Goal: Task Accomplishment & Management: Use online tool/utility

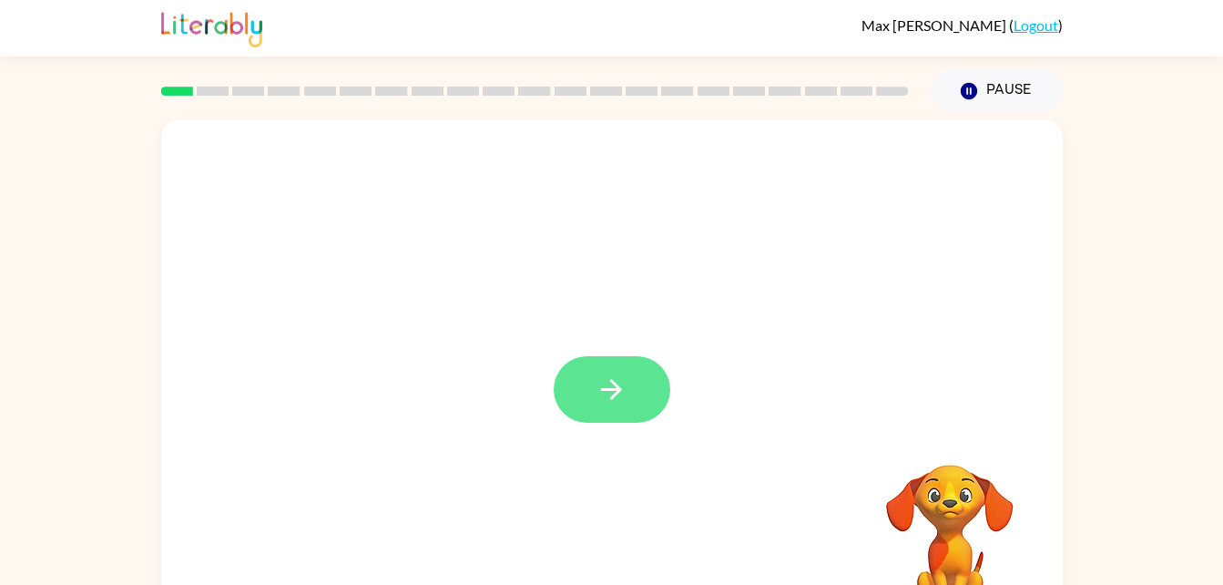
click at [637, 404] on button "button" at bounding box center [612, 389] width 117 height 66
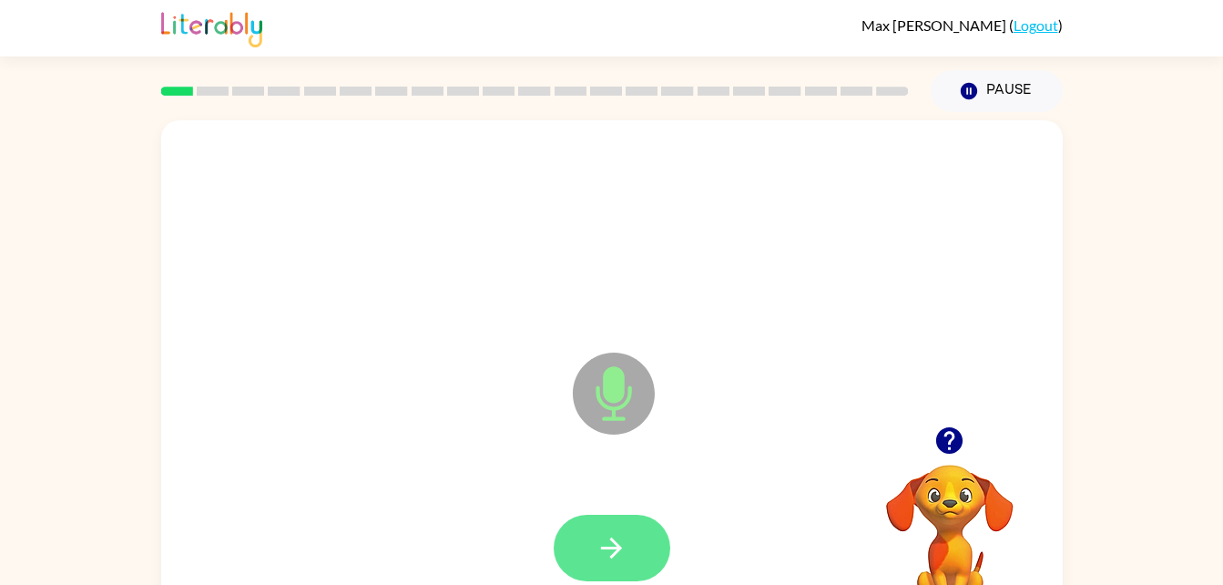
click at [613, 548] on icon "button" at bounding box center [611, 547] width 21 height 21
click at [632, 558] on button "button" at bounding box center [612, 547] width 117 height 66
click at [629, 549] on button "button" at bounding box center [612, 547] width 117 height 66
click at [586, 573] on button "button" at bounding box center [612, 547] width 117 height 66
click at [614, 564] on button "button" at bounding box center [612, 547] width 117 height 66
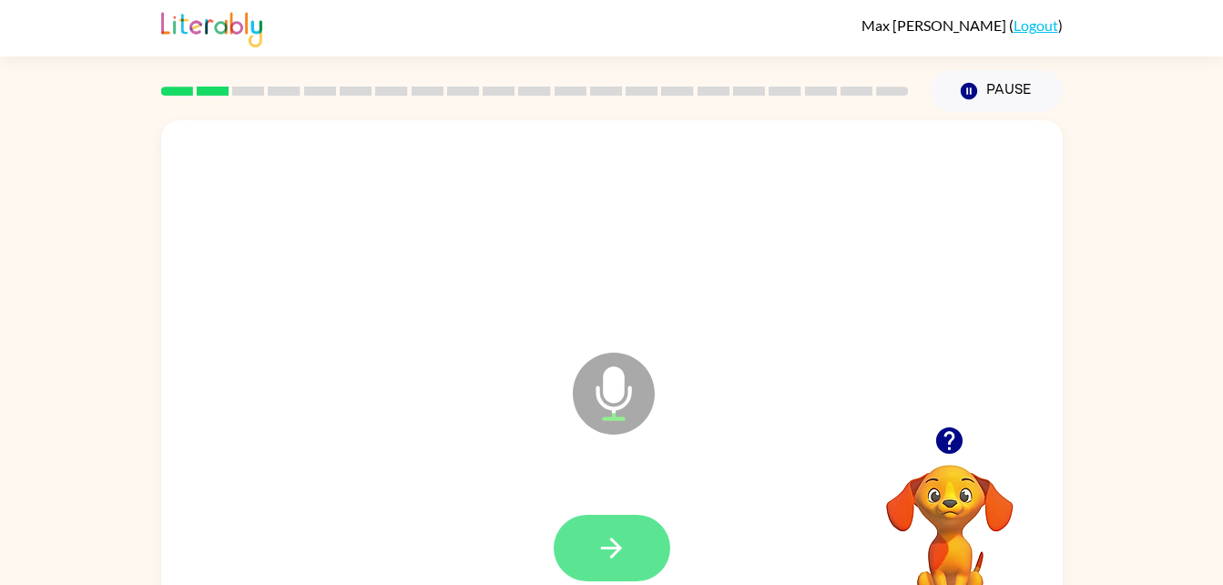
click at [575, 557] on button "button" at bounding box center [612, 547] width 117 height 66
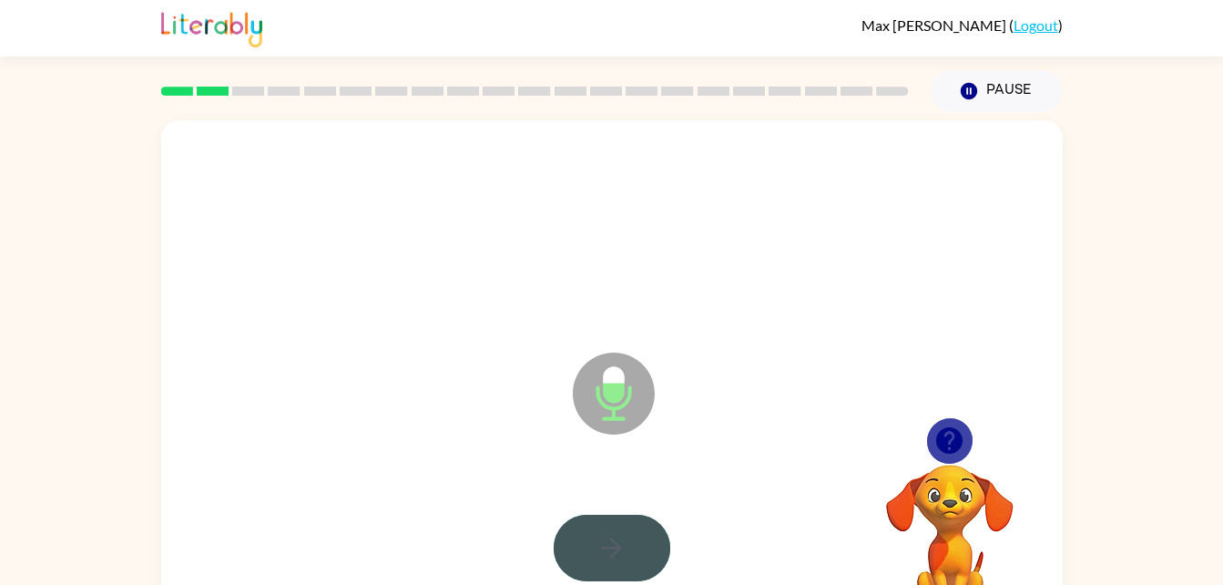
click at [630, 568] on button "button" at bounding box center [612, 547] width 117 height 66
click at [634, 552] on div at bounding box center [612, 547] width 117 height 66
click at [632, 525] on div at bounding box center [612, 547] width 117 height 66
click at [614, 552] on div at bounding box center [612, 547] width 117 height 66
click at [609, 551] on div at bounding box center [612, 547] width 117 height 66
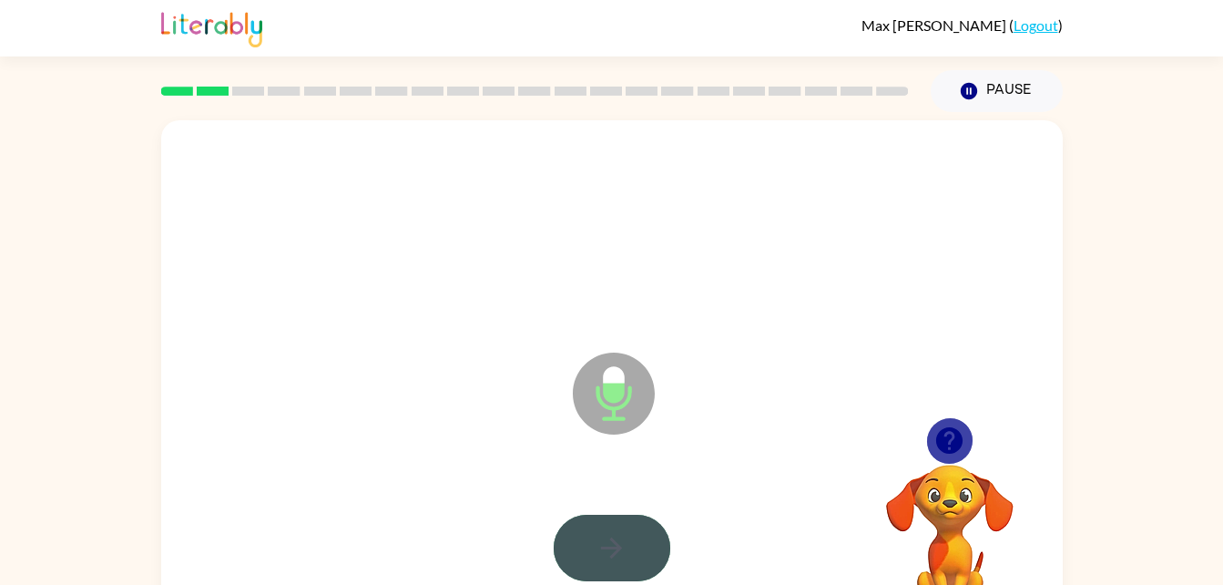
click at [613, 546] on div at bounding box center [612, 547] width 117 height 66
click at [969, 443] on button "button" at bounding box center [949, 440] width 46 height 46
click at [935, 439] on video "Your browser must support playing .mp4 files to use Literably. Please try using…" at bounding box center [950, 527] width 182 height 182
click at [943, 436] on video "Your browser must support playing .mp4 files to use Literably. Please try using…" at bounding box center [950, 527] width 182 height 182
click at [952, 437] on video "Your browser must support playing .mp4 files to use Literably. Please try using…" at bounding box center [950, 527] width 182 height 182
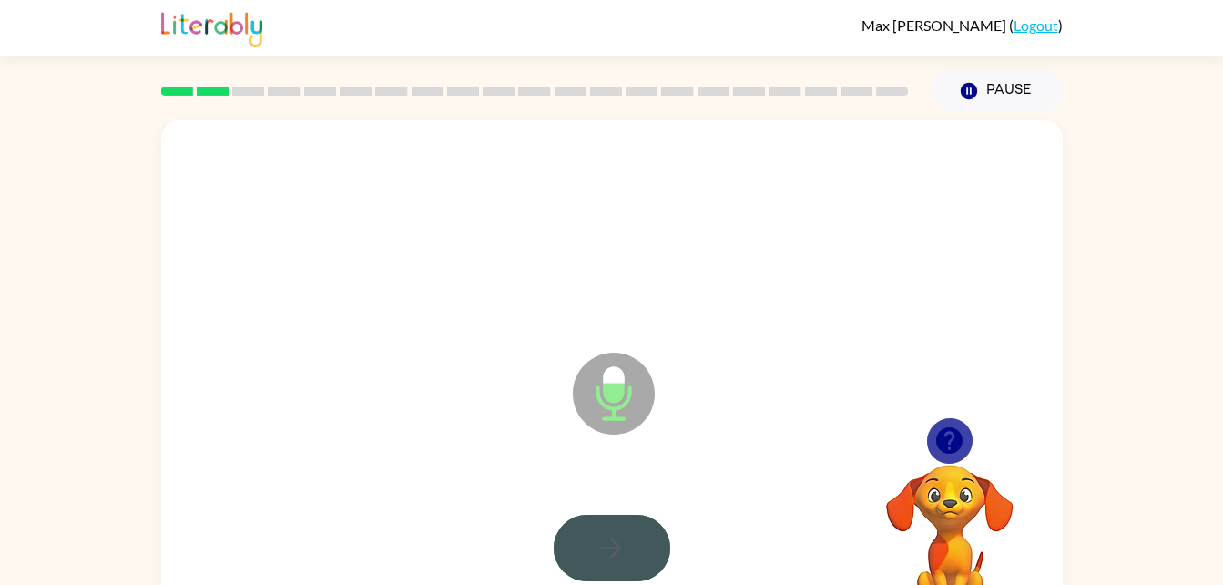
click at [952, 442] on video "Your browser must support playing .mp4 files to use Literably. Please try using…" at bounding box center [950, 527] width 182 height 182
click at [621, 393] on icon "Microphone The Microphone is here when it is your turn to talk" at bounding box center [704, 416] width 273 height 137
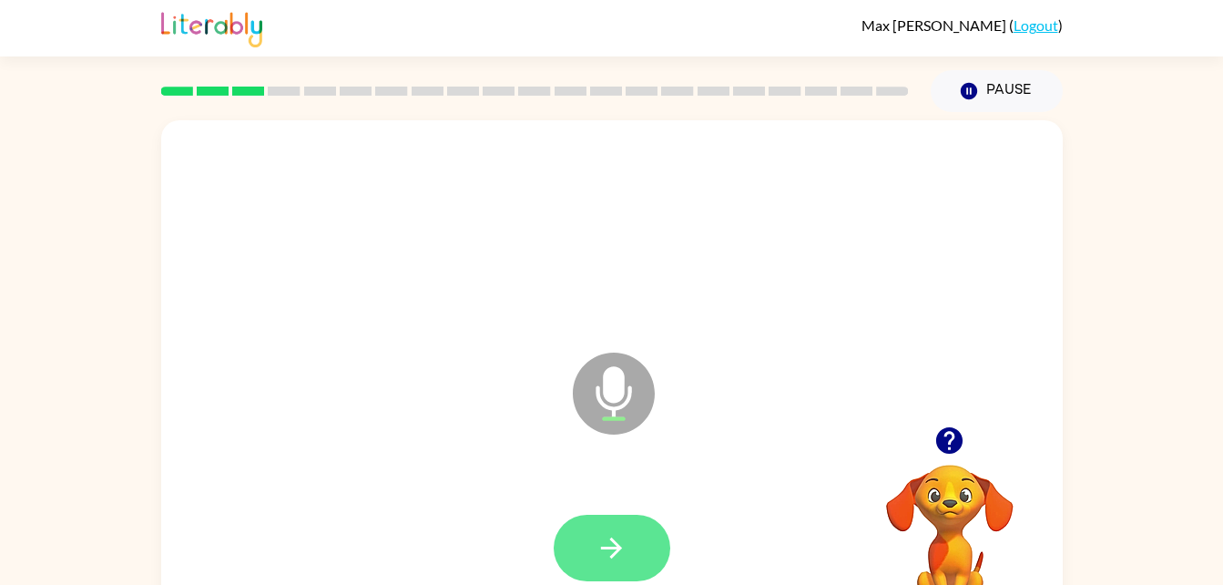
click at [616, 557] on icon "button" at bounding box center [612, 548] width 32 height 32
click at [631, 541] on button "button" at bounding box center [612, 547] width 117 height 66
click at [626, 534] on icon "button" at bounding box center [612, 548] width 32 height 32
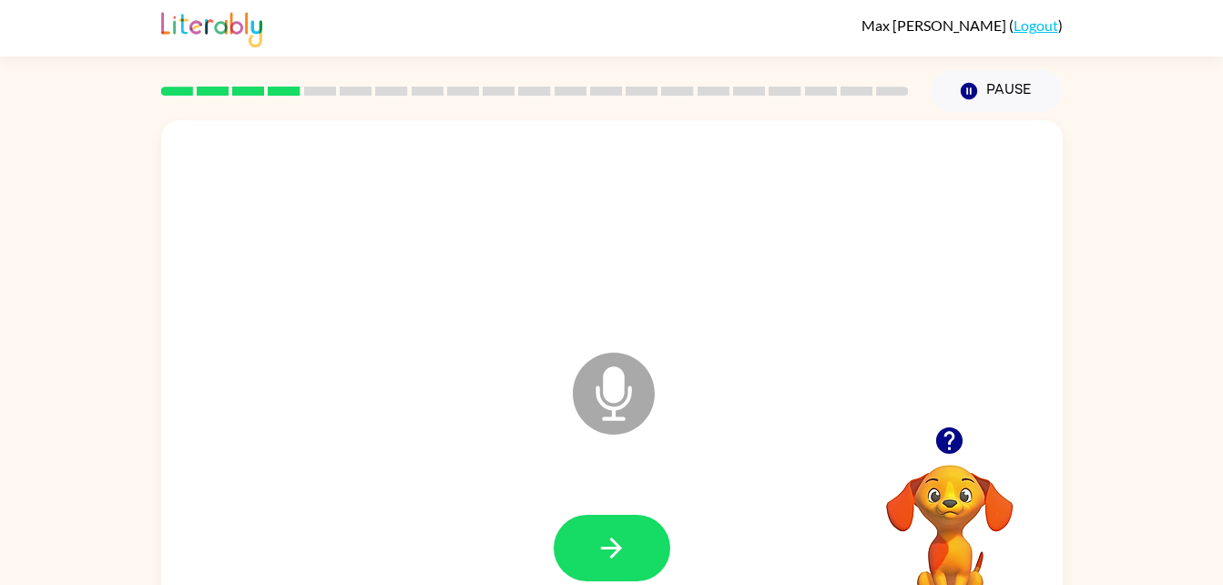
click at [794, 210] on div at bounding box center [611, 231] width 865 height 149
click at [603, 525] on button "button" at bounding box center [612, 547] width 117 height 66
click at [942, 433] on icon "button" at bounding box center [949, 440] width 26 height 26
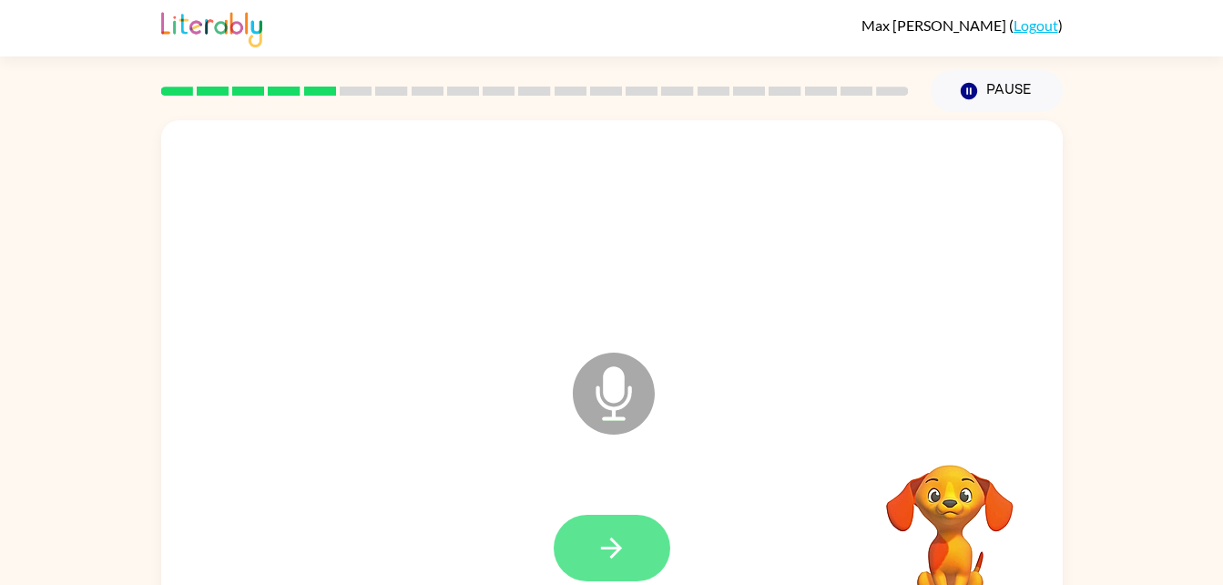
click at [586, 525] on button "button" at bounding box center [612, 547] width 117 height 66
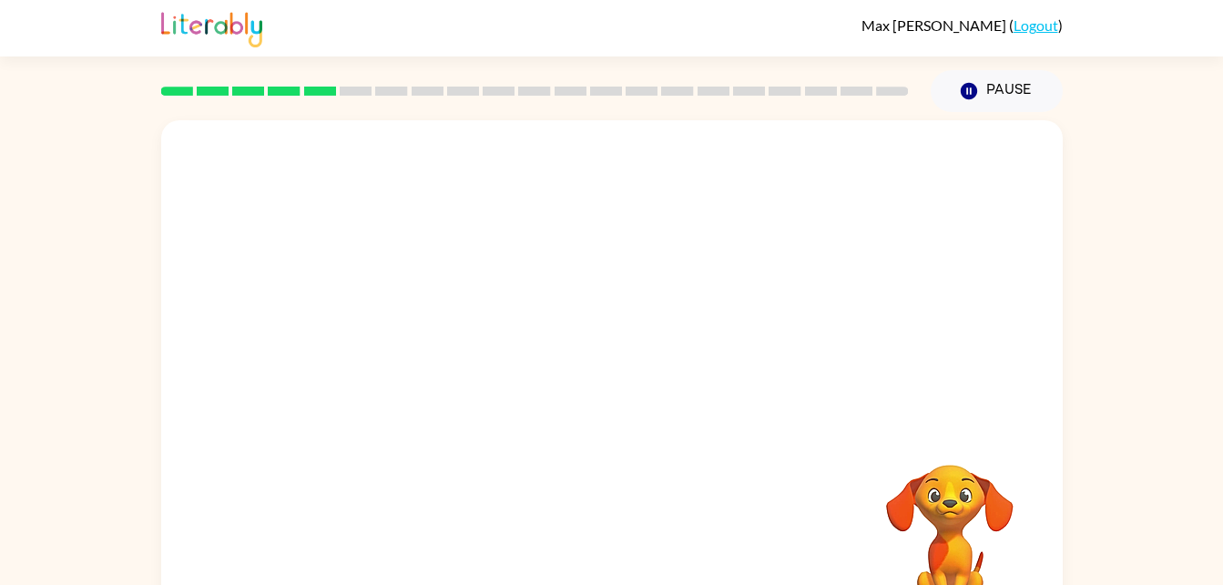
scroll to position [9, 0]
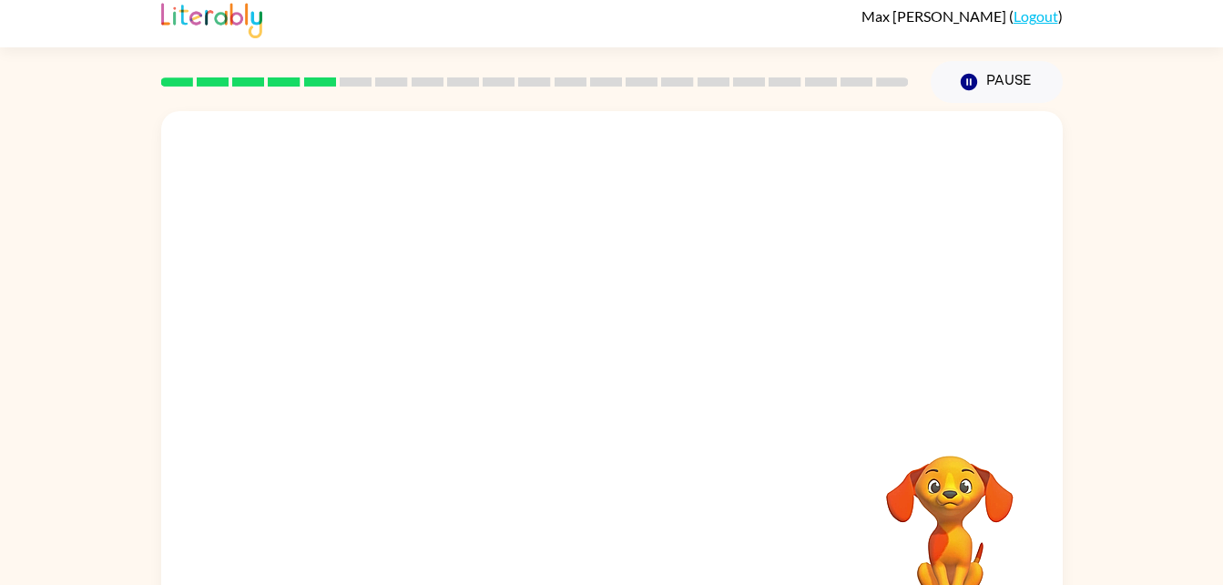
click at [1053, 7] on link "Logout" at bounding box center [1036, 15] width 45 height 17
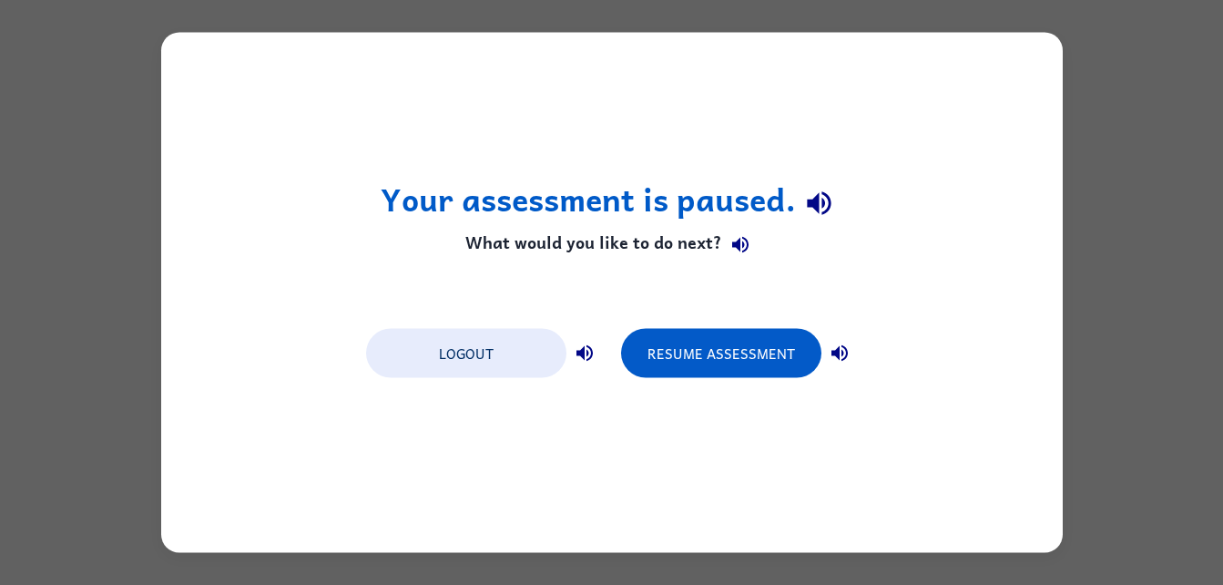
scroll to position [0, 0]
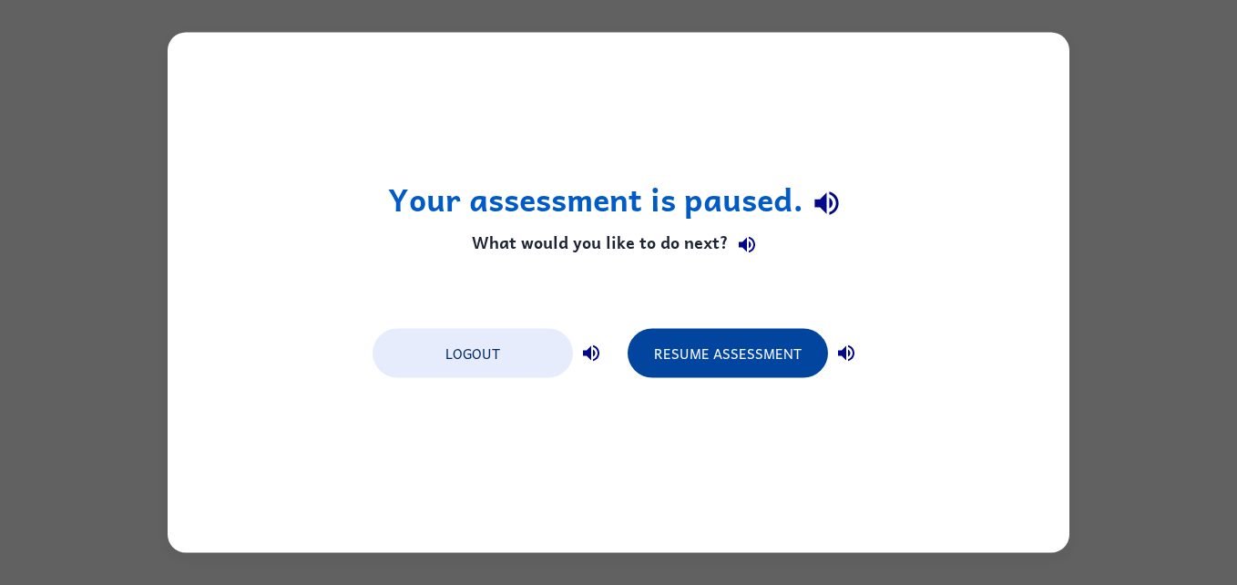
click at [757, 355] on button "Resume Assessment" at bounding box center [727, 353] width 200 height 49
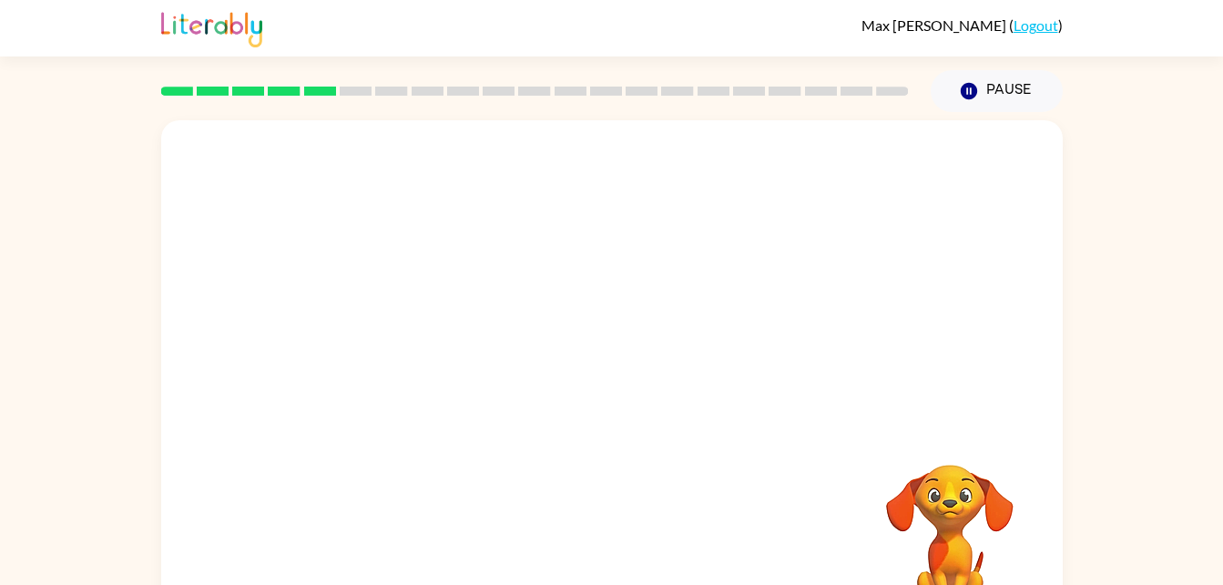
click at [1076, 58] on div "Max Bursell ( Logout ) Pause Pause Your browser must support playing .mp4 files…" at bounding box center [611, 320] width 1223 height 640
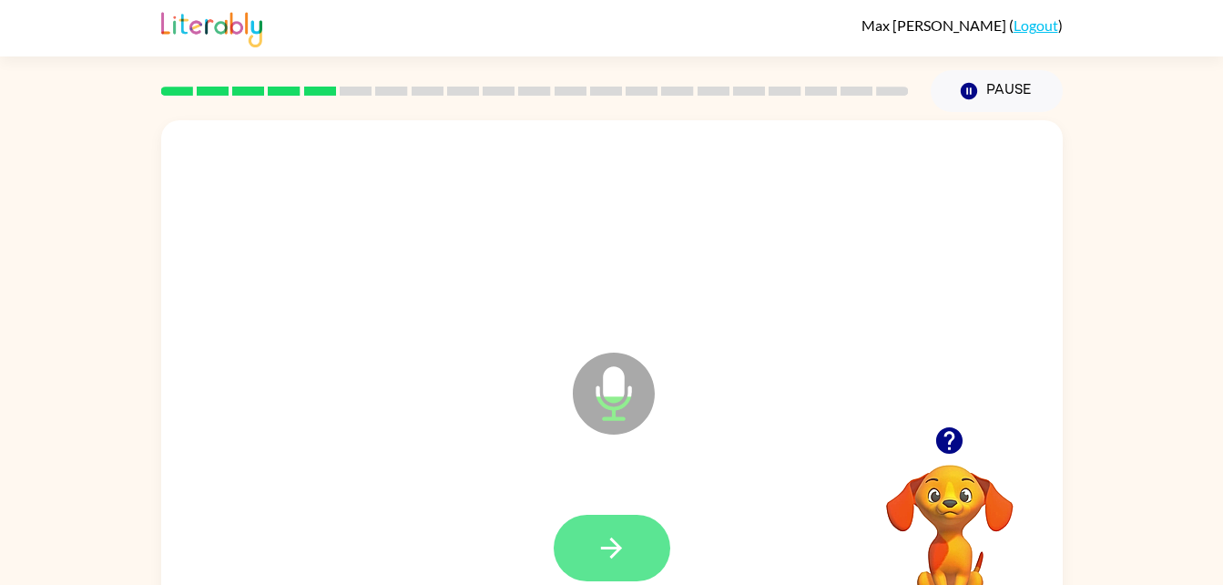
click at [603, 560] on icon "button" at bounding box center [612, 548] width 32 height 32
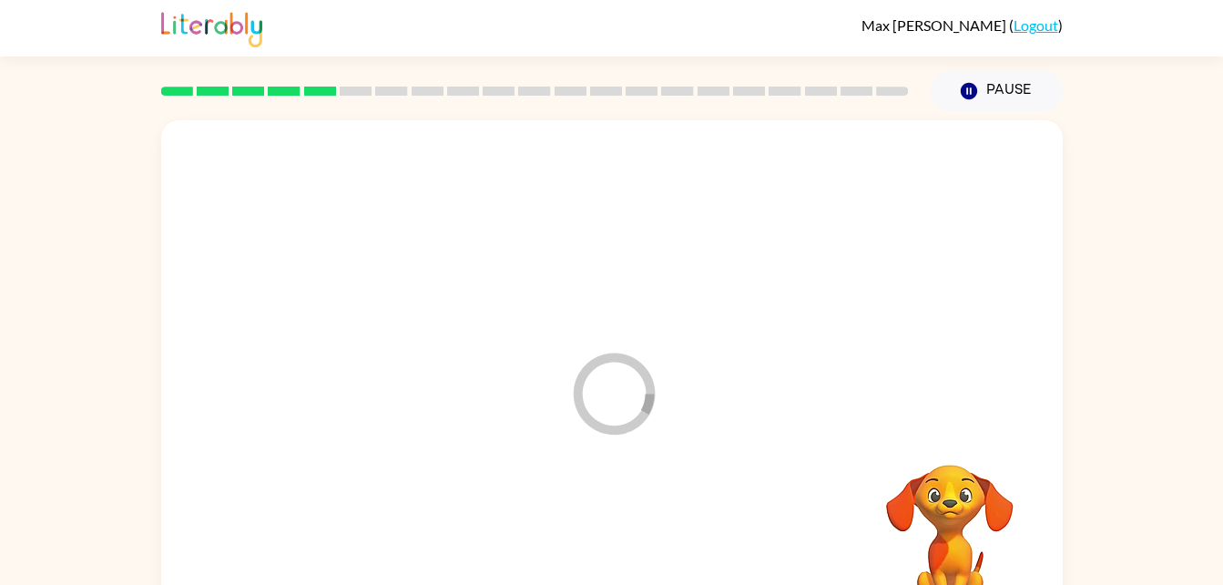
click at [618, 535] on div at bounding box center [611, 548] width 865 height 149
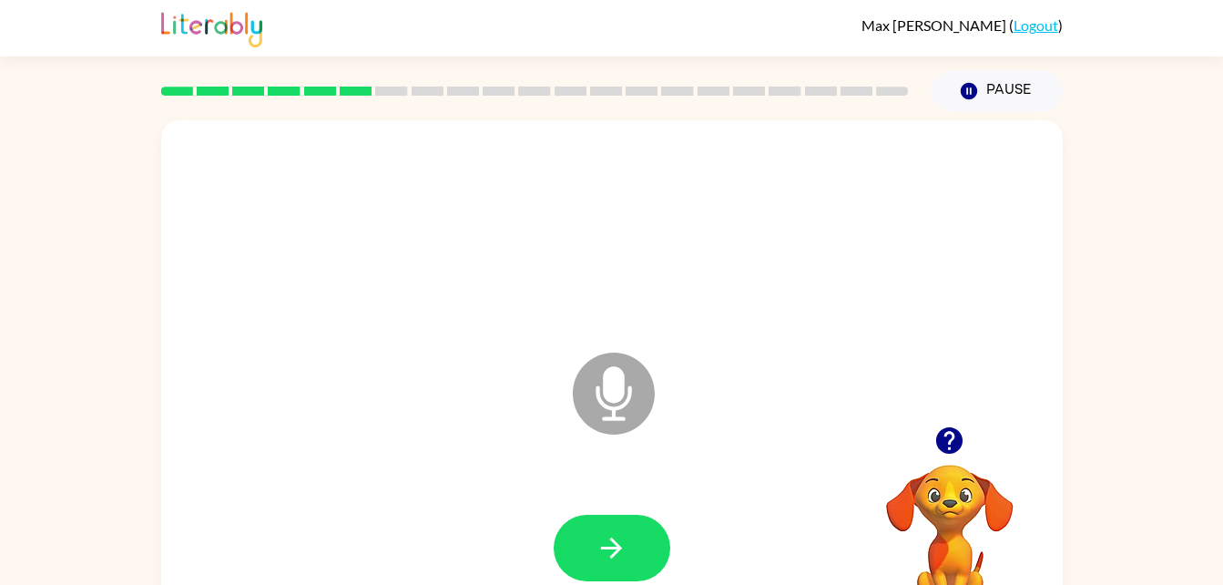
scroll to position [3, 0]
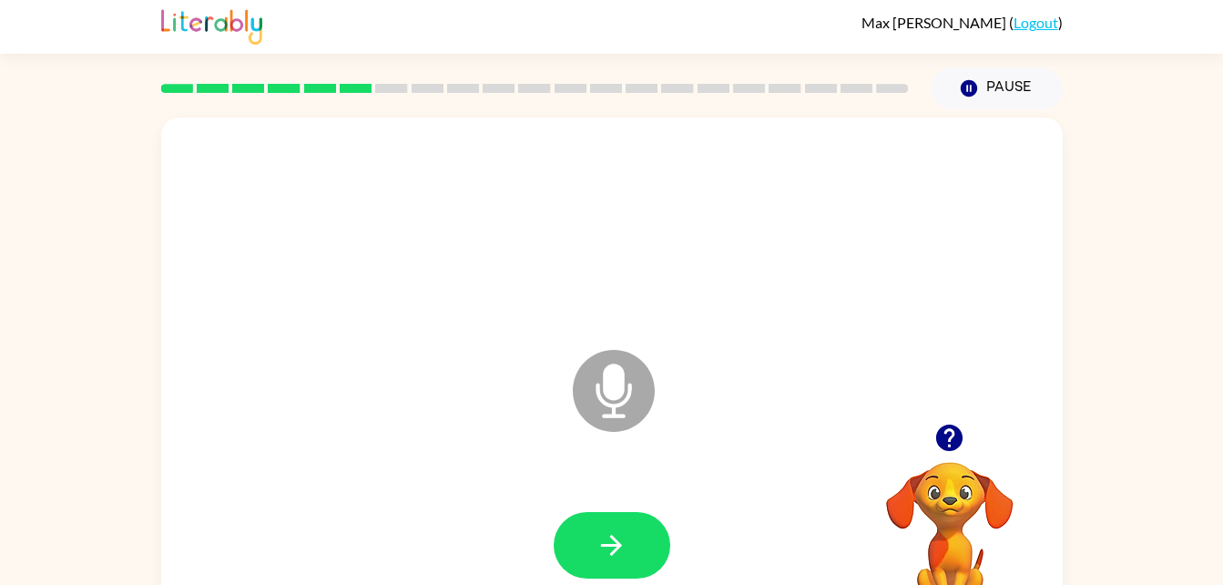
click at [934, 438] on icon "button" at bounding box center [949, 438] width 32 height 32
click at [935, 436] on video "Your browser must support playing .mp4 files to use Literably. Please try using…" at bounding box center [950, 524] width 182 height 182
click at [634, 537] on button "button" at bounding box center [612, 545] width 117 height 66
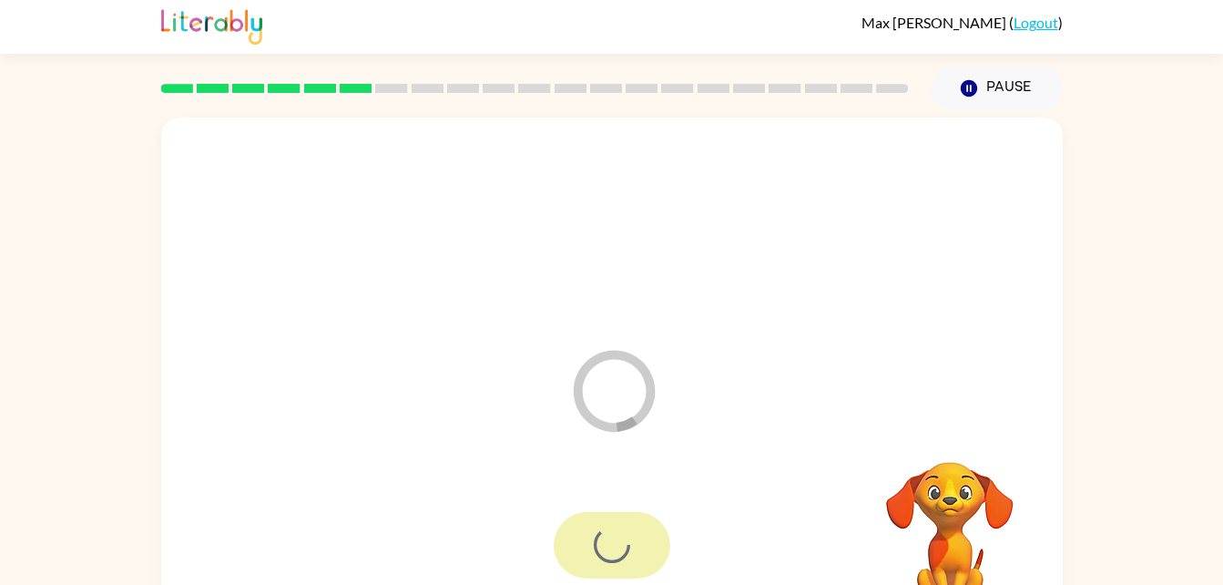
click at [1139, 81] on div "Max Bursell ( Logout ) Pause Pause Loader Your response is being sent to our gr…" at bounding box center [611, 317] width 1223 height 640
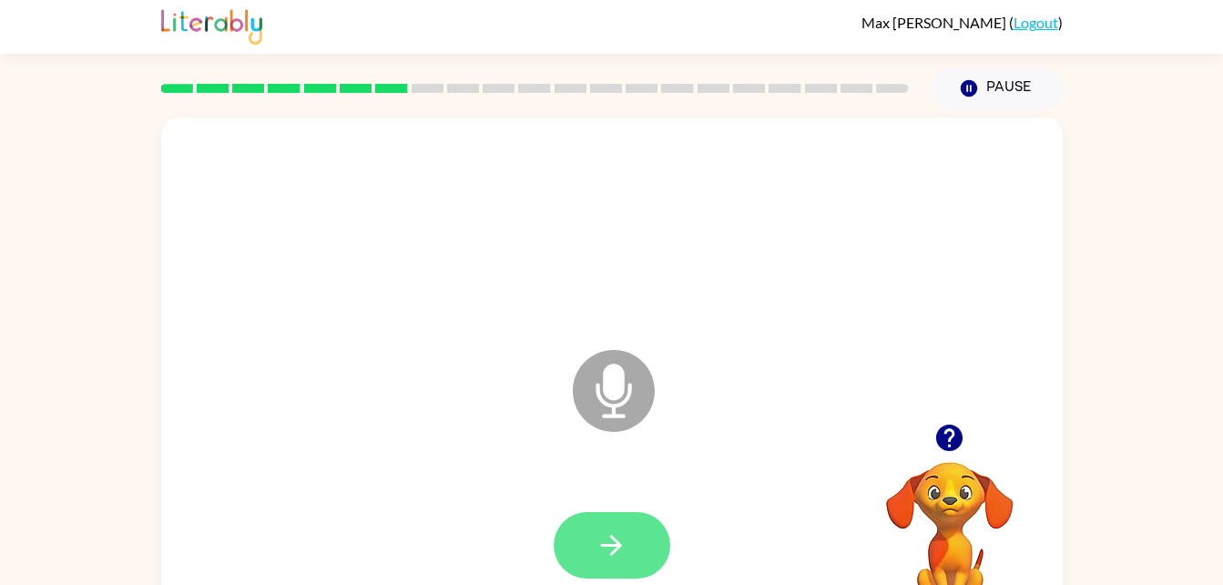
click at [646, 522] on button "button" at bounding box center [612, 545] width 117 height 66
click at [613, 571] on button "button" at bounding box center [612, 545] width 117 height 66
click at [612, 546] on icon "button" at bounding box center [612, 545] width 32 height 32
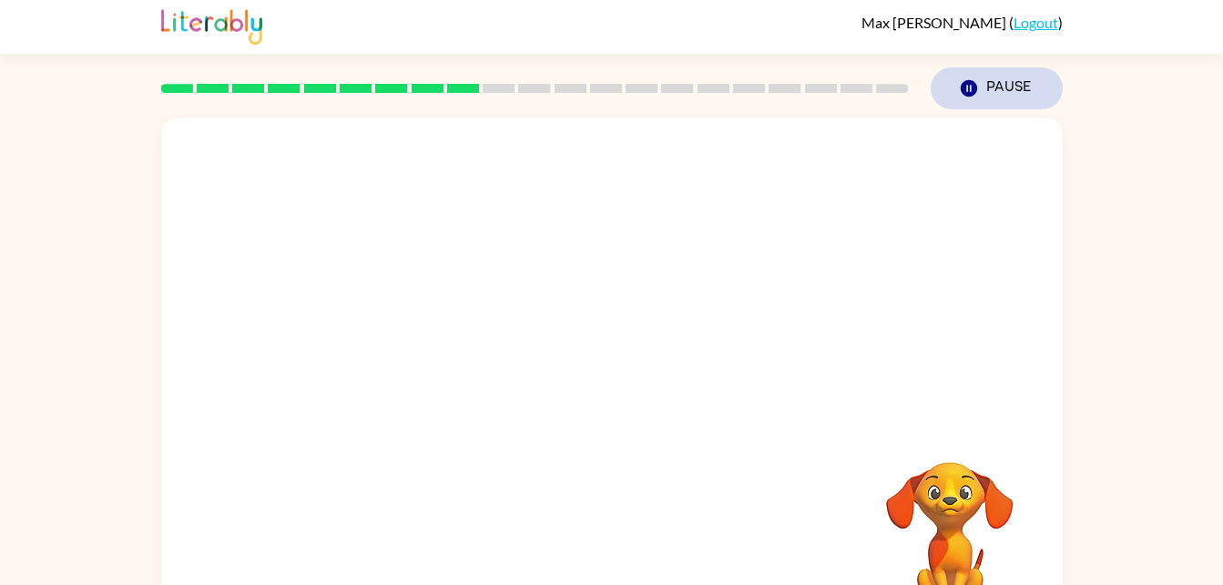
click at [1015, 82] on button "Pause Pause" at bounding box center [997, 88] width 132 height 42
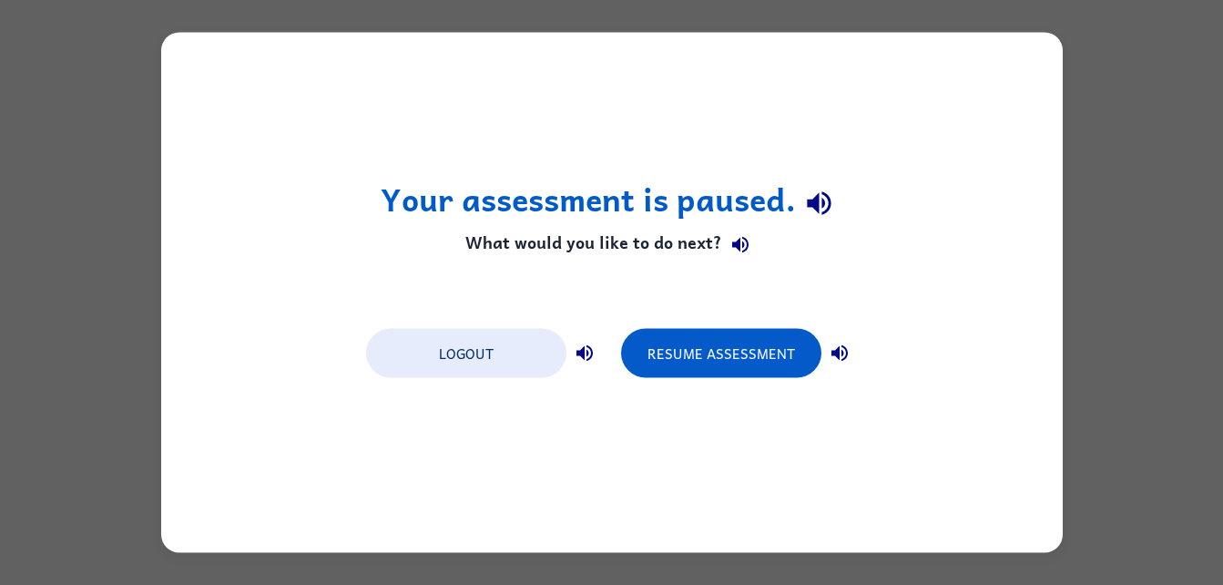
scroll to position [0, 0]
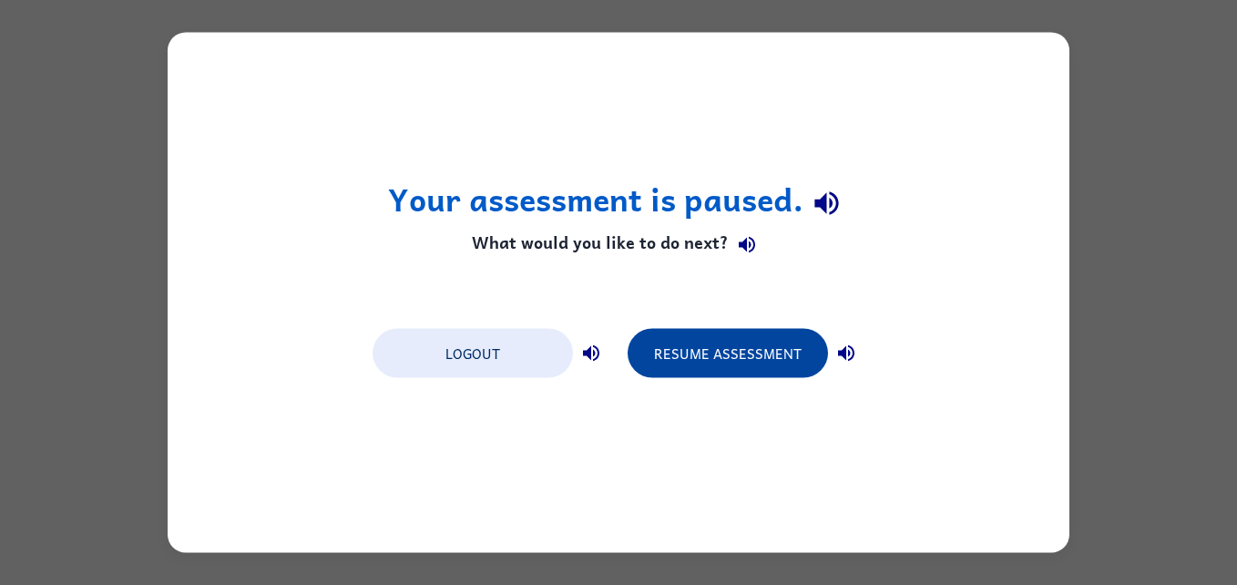
click at [762, 348] on button "Resume Assessment" at bounding box center [727, 353] width 200 height 49
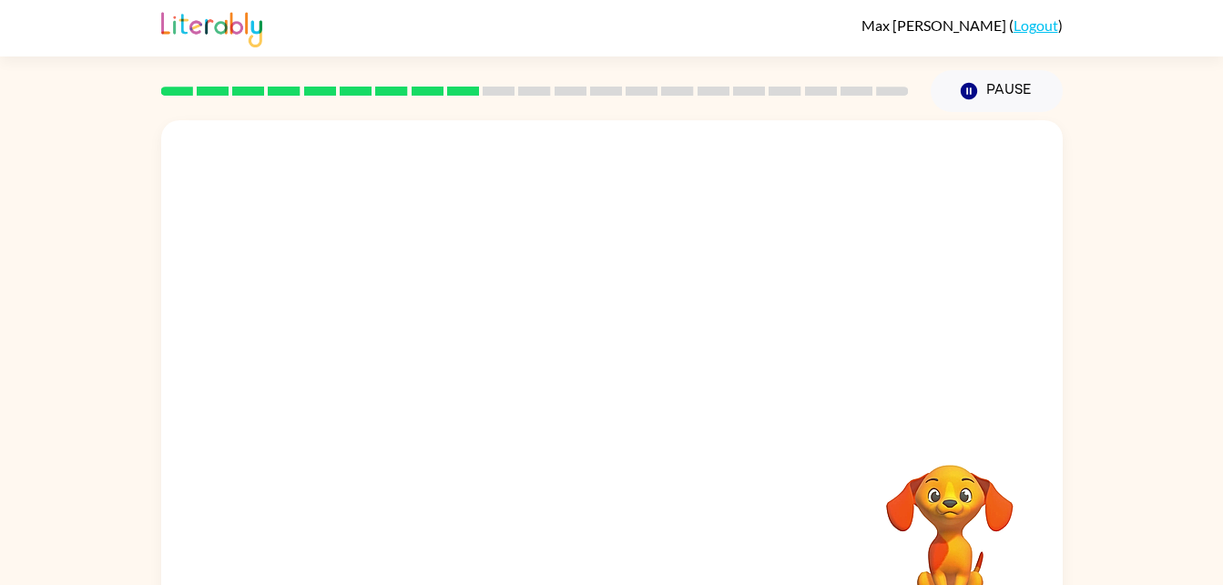
scroll to position [56, 0]
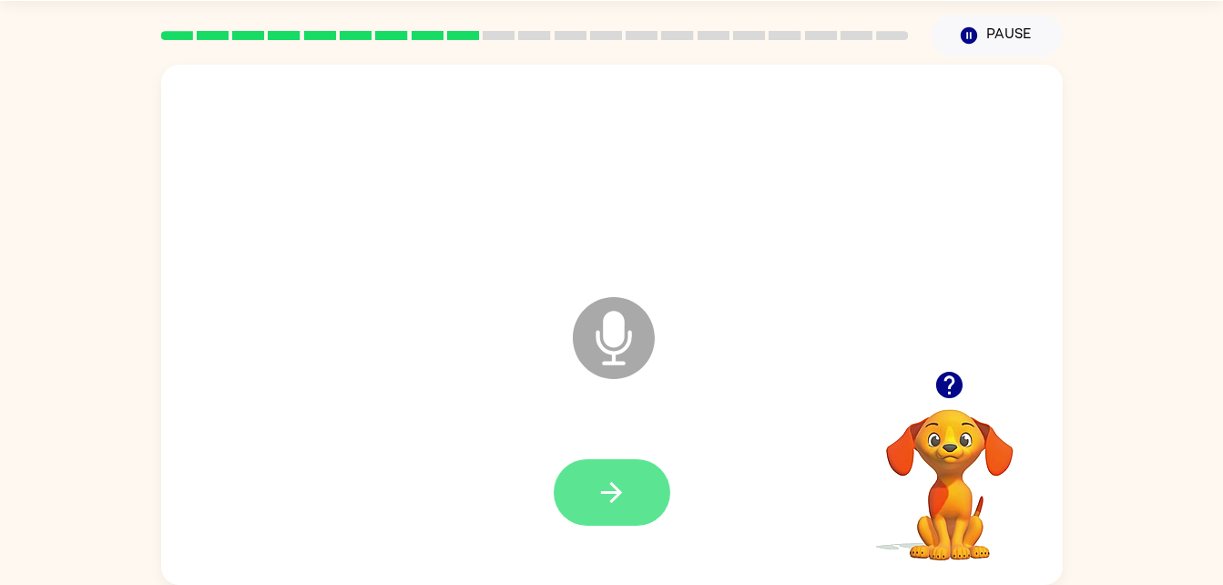
click at [575, 484] on button "button" at bounding box center [612, 492] width 117 height 66
click at [657, 515] on button "button" at bounding box center [612, 492] width 117 height 66
click at [631, 484] on button "button" at bounding box center [612, 492] width 117 height 66
click at [662, 521] on div at bounding box center [612, 492] width 117 height 66
click at [661, 485] on button "button" at bounding box center [612, 492] width 117 height 66
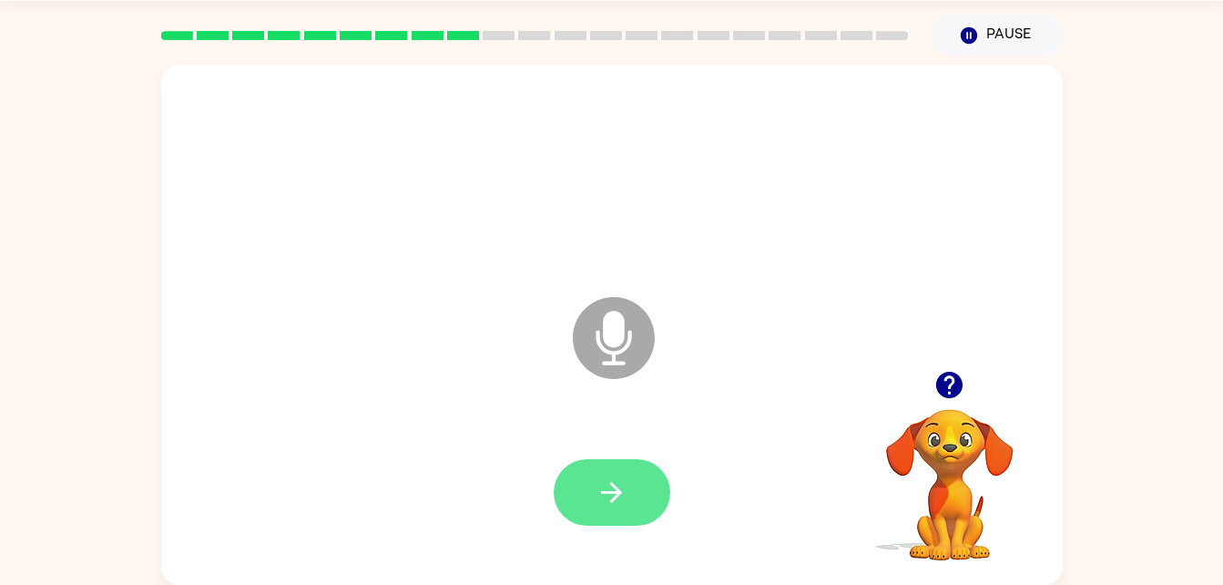
click at [643, 509] on button "button" at bounding box center [612, 492] width 117 height 66
click at [594, 500] on button "button" at bounding box center [612, 492] width 117 height 66
click at [615, 498] on icon "button" at bounding box center [611, 492] width 21 height 21
click at [619, 497] on icon "button" at bounding box center [612, 492] width 32 height 32
click at [615, 492] on icon "button" at bounding box center [611, 492] width 21 height 21
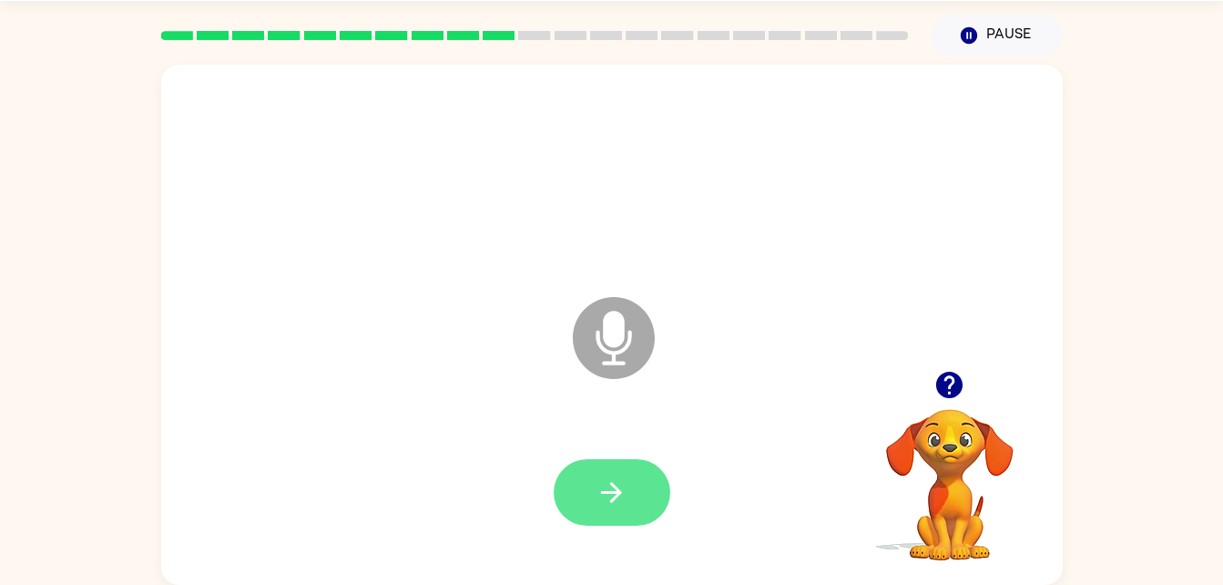
click at [614, 500] on icon "button" at bounding box center [611, 492] width 21 height 21
click at [645, 496] on button "button" at bounding box center [612, 492] width 117 height 66
click at [634, 495] on button "button" at bounding box center [612, 492] width 117 height 66
click at [597, 514] on button "button" at bounding box center [612, 492] width 117 height 66
click at [621, 488] on icon "button" at bounding box center [612, 492] width 32 height 32
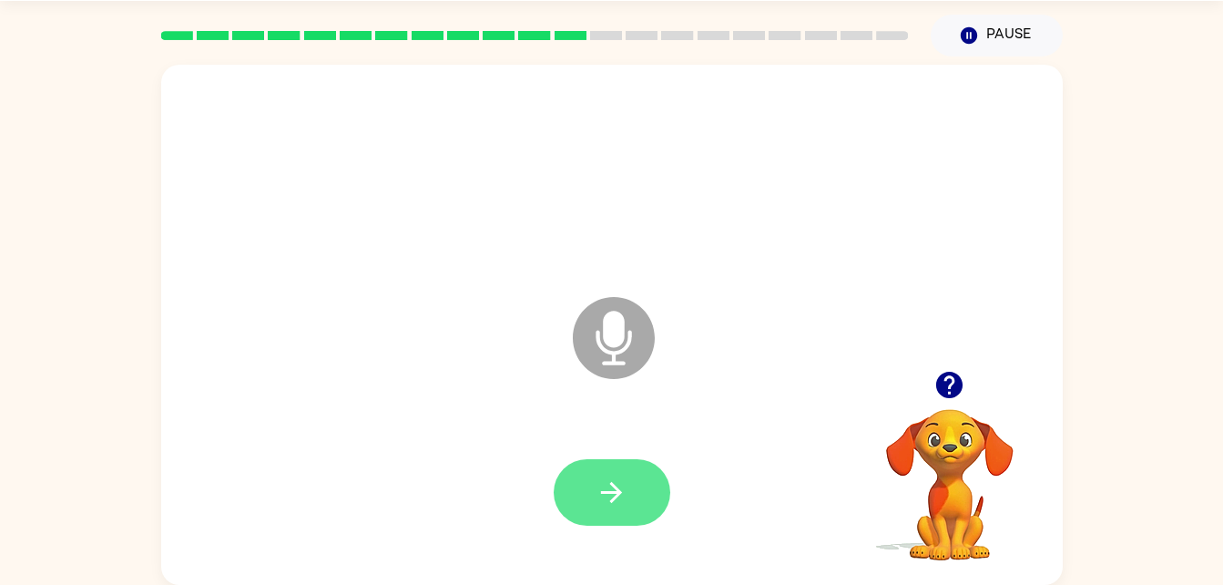
click at [619, 494] on icon "button" at bounding box center [611, 492] width 21 height 21
click at [631, 485] on button "button" at bounding box center [612, 492] width 117 height 66
click at [600, 474] on button "button" at bounding box center [612, 492] width 117 height 66
click at [616, 506] on icon "button" at bounding box center [612, 492] width 32 height 32
click at [599, 490] on icon "button" at bounding box center [612, 492] width 32 height 32
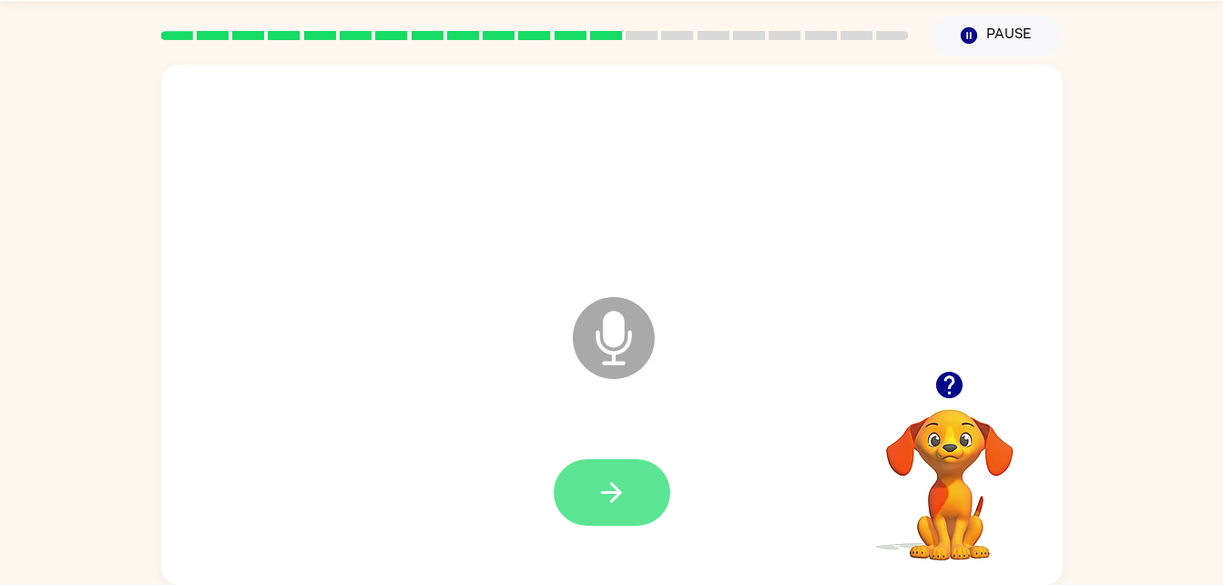
click at [641, 494] on button "button" at bounding box center [612, 492] width 117 height 66
click at [616, 492] on icon "button" at bounding box center [611, 492] width 21 height 21
click at [622, 472] on button "button" at bounding box center [612, 492] width 117 height 66
click at [579, 475] on button "button" at bounding box center [612, 492] width 117 height 66
click at [626, 484] on icon "button" at bounding box center [612, 492] width 32 height 32
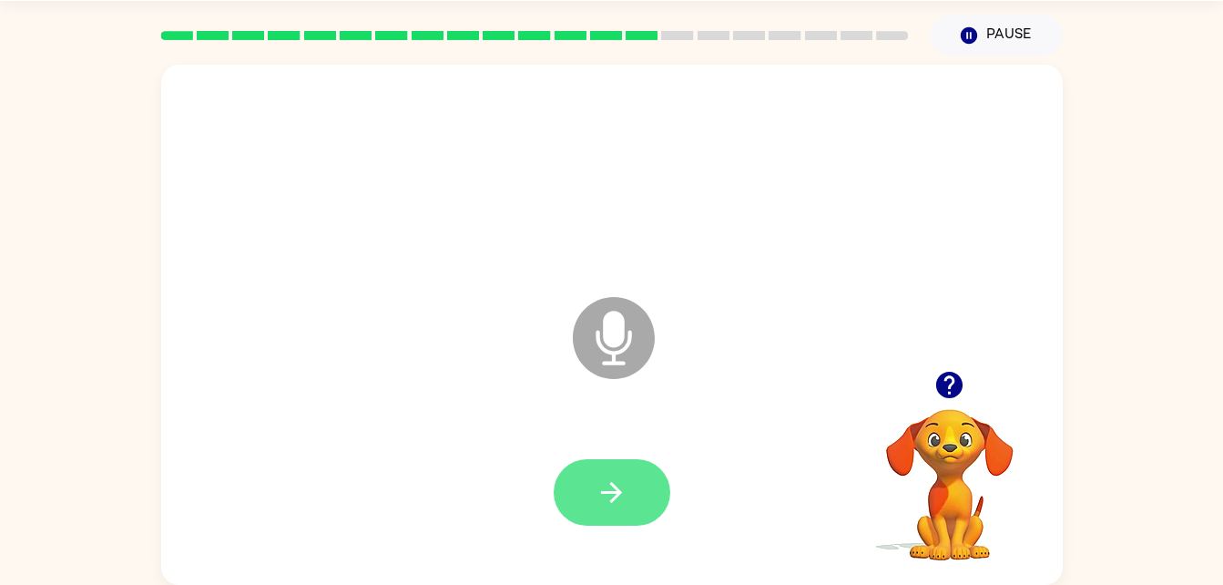
click at [653, 464] on button "button" at bounding box center [612, 492] width 117 height 66
click at [596, 493] on icon "button" at bounding box center [612, 492] width 32 height 32
click at [657, 522] on div at bounding box center [612, 492] width 117 height 66
click at [592, 503] on button "button" at bounding box center [612, 492] width 117 height 66
click at [612, 470] on button "button" at bounding box center [612, 492] width 117 height 66
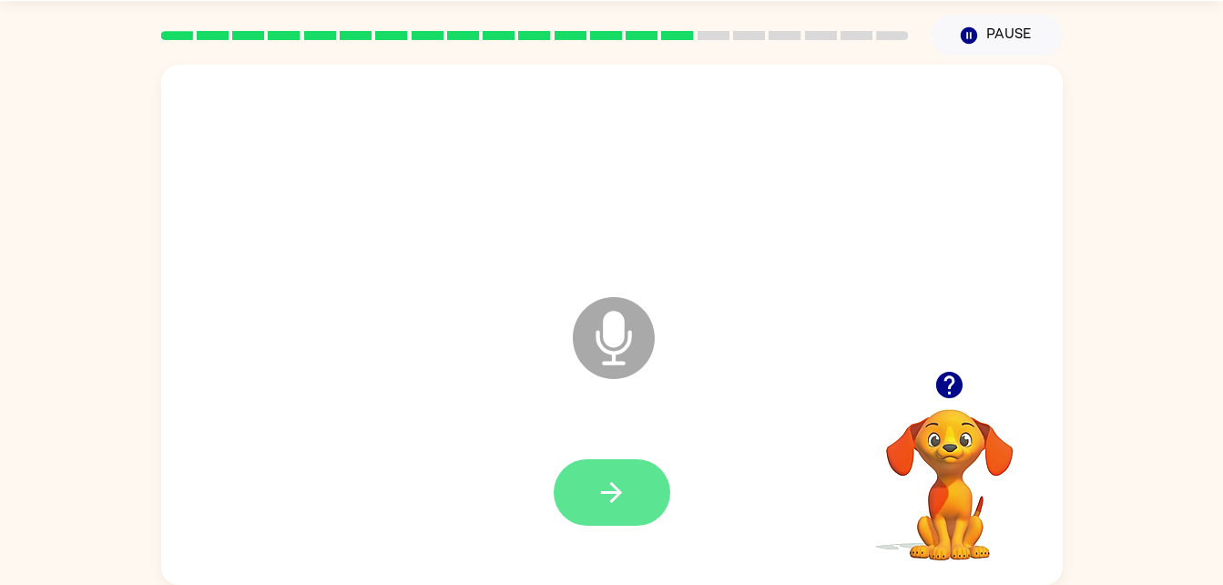
click at [618, 460] on button "button" at bounding box center [612, 492] width 117 height 66
click at [639, 482] on button "button" at bounding box center [612, 492] width 117 height 66
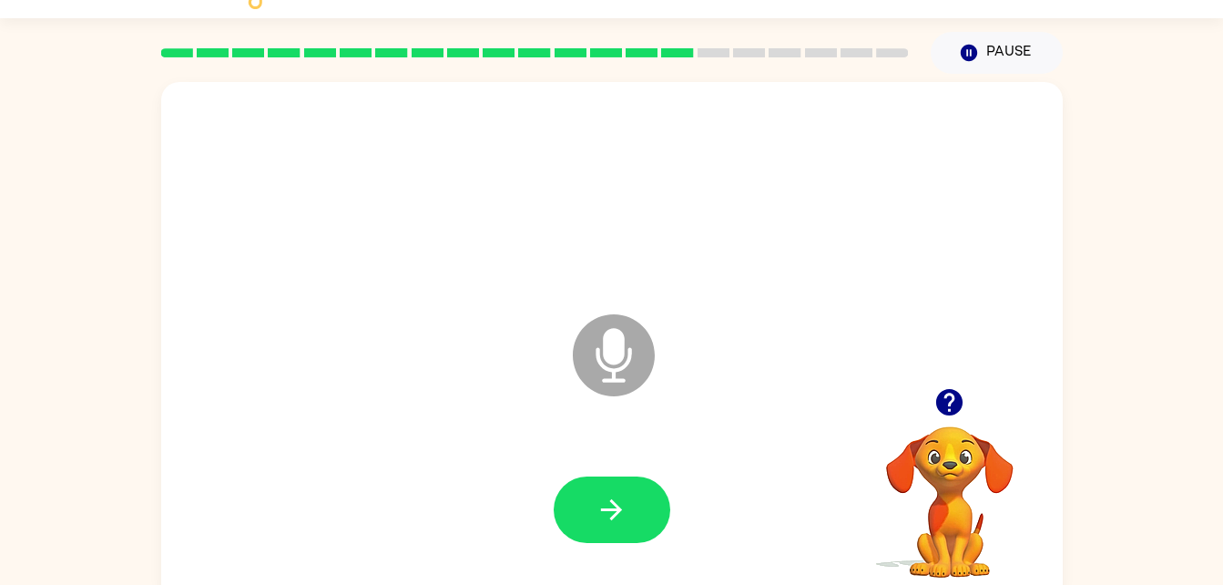
scroll to position [45, 0]
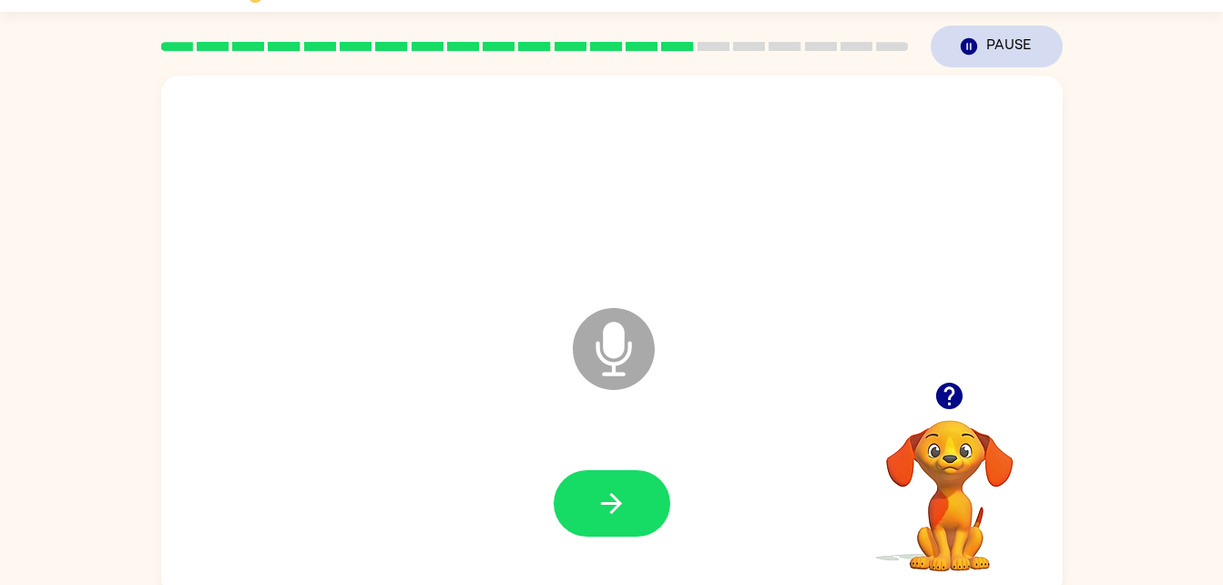
click at [989, 59] on button "Pause Pause" at bounding box center [997, 46] width 132 height 42
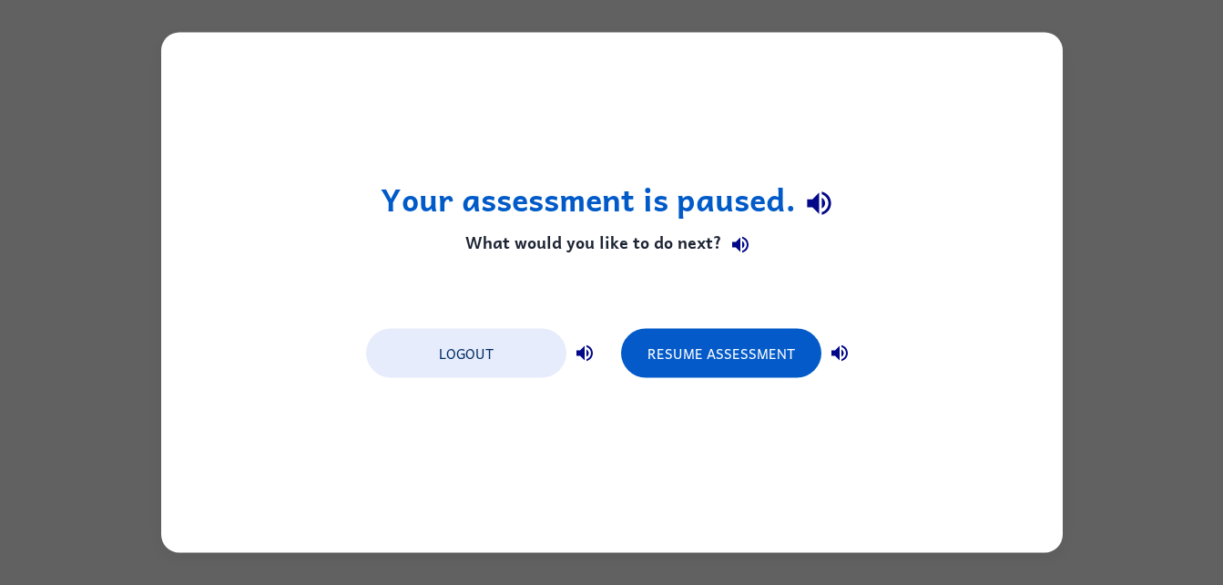
scroll to position [0, 0]
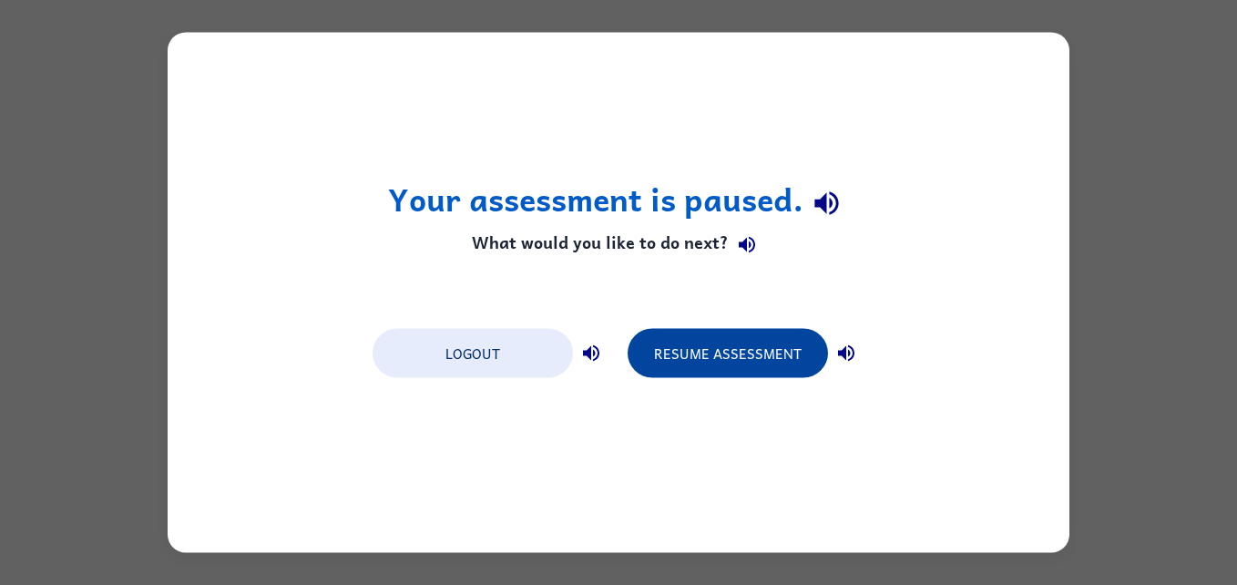
click at [699, 351] on button "Resume Assessment" at bounding box center [727, 353] width 200 height 49
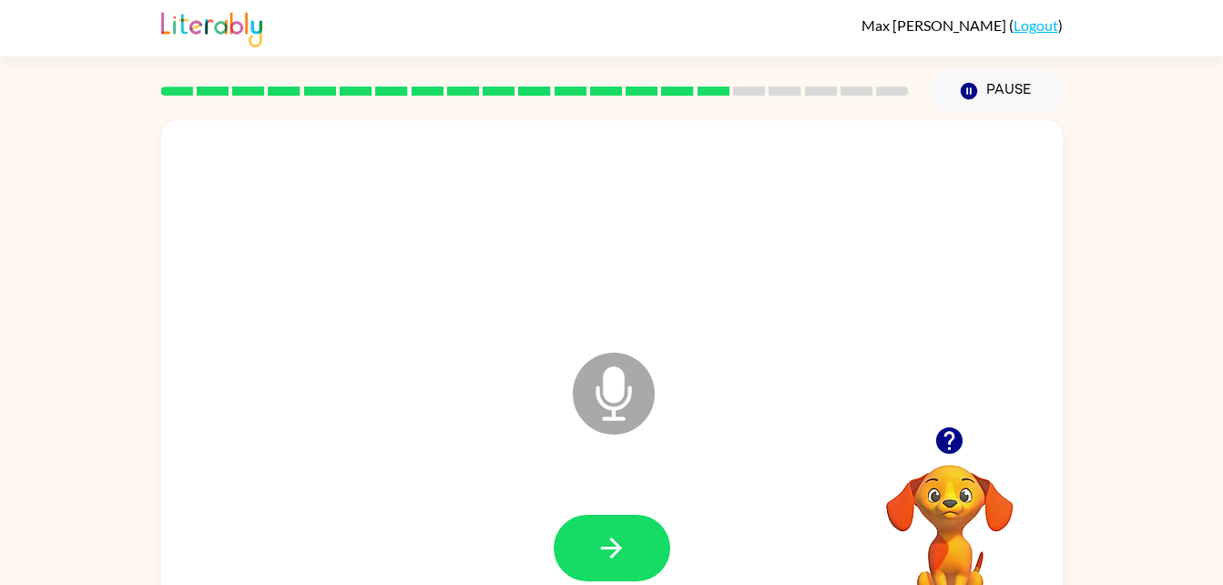
click at [624, 380] on icon "Microphone The Microphone is here when it is your turn to talk" at bounding box center [704, 416] width 273 height 137
click at [996, 97] on button "Pause Pause" at bounding box center [997, 91] width 132 height 42
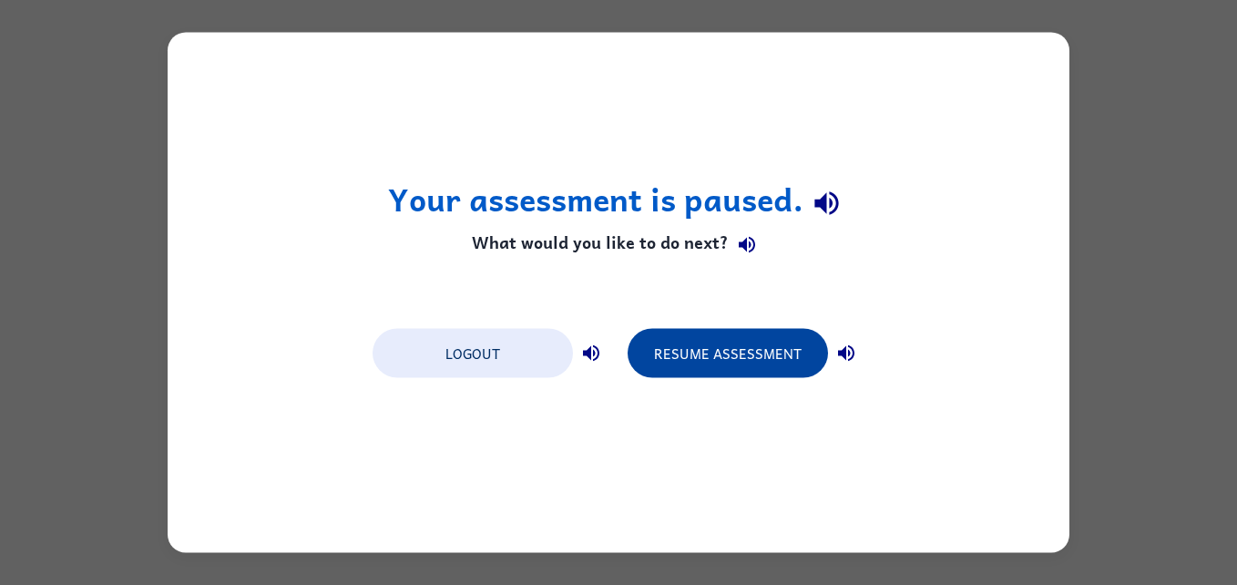
click at [735, 341] on button "Resume Assessment" at bounding box center [727, 353] width 200 height 49
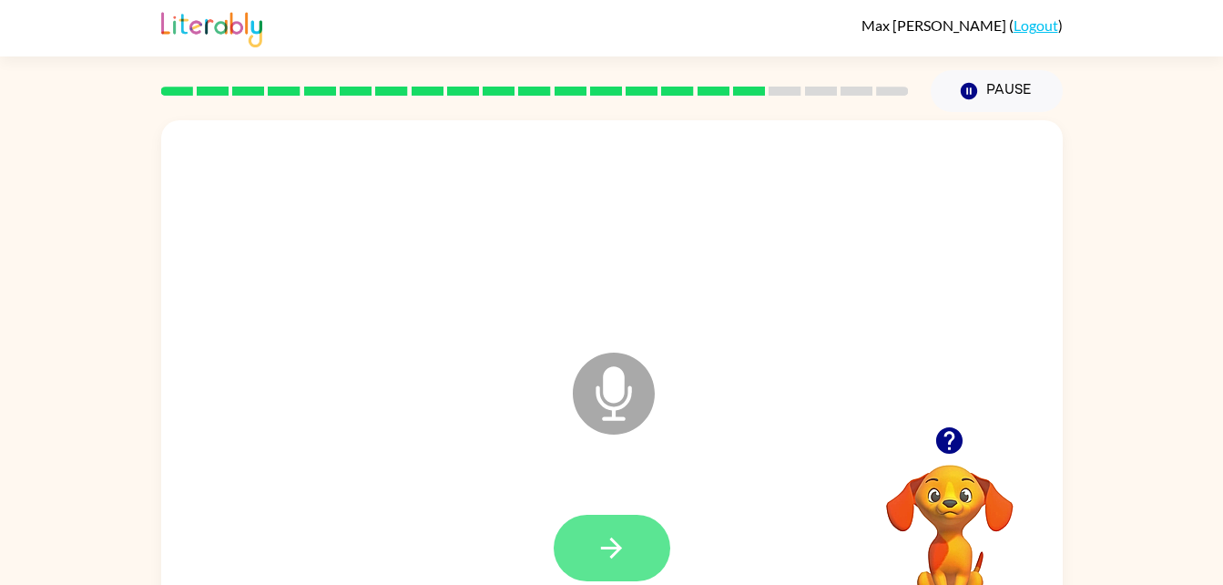
click at [646, 521] on button "button" at bounding box center [612, 547] width 117 height 66
click at [974, 507] on video "Your browser must support playing .mp4 files to use Literably. Please try using…" at bounding box center [950, 527] width 182 height 182
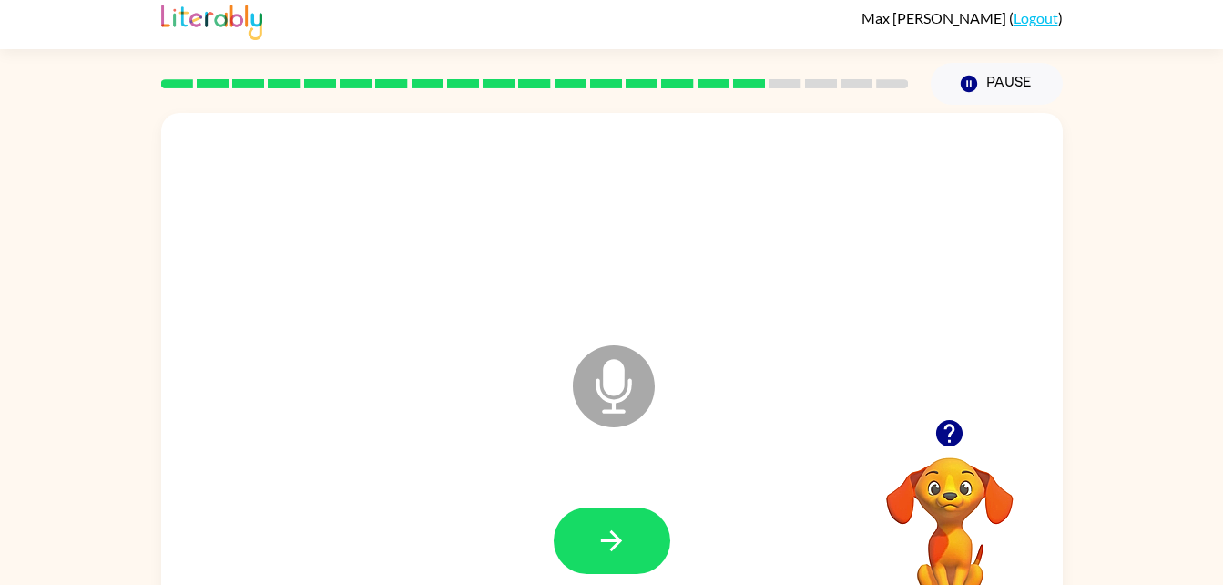
click at [951, 433] on icon "button" at bounding box center [949, 433] width 32 height 32
click at [942, 432] on video "Your browser must support playing .mp4 files to use Literably. Please try using…" at bounding box center [950, 520] width 182 height 182
click at [937, 430] on video "Your browser must support playing .mp4 files to use Literably. Please try using…" at bounding box center [950, 520] width 182 height 182
click at [647, 527] on button "button" at bounding box center [612, 540] width 117 height 66
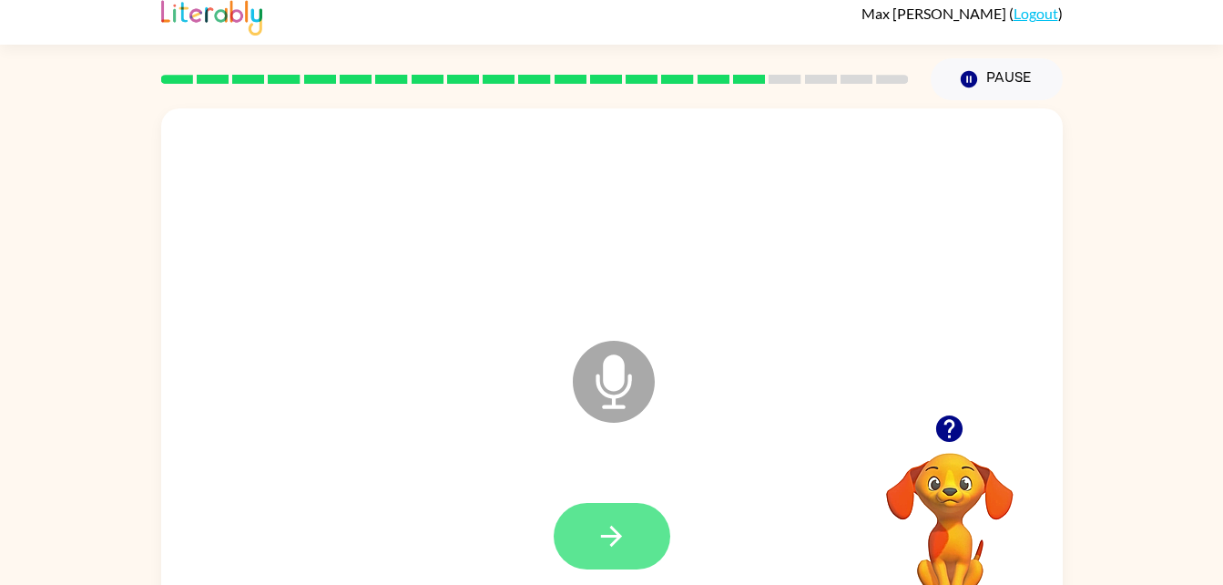
click at [608, 565] on button "button" at bounding box center [612, 536] width 117 height 66
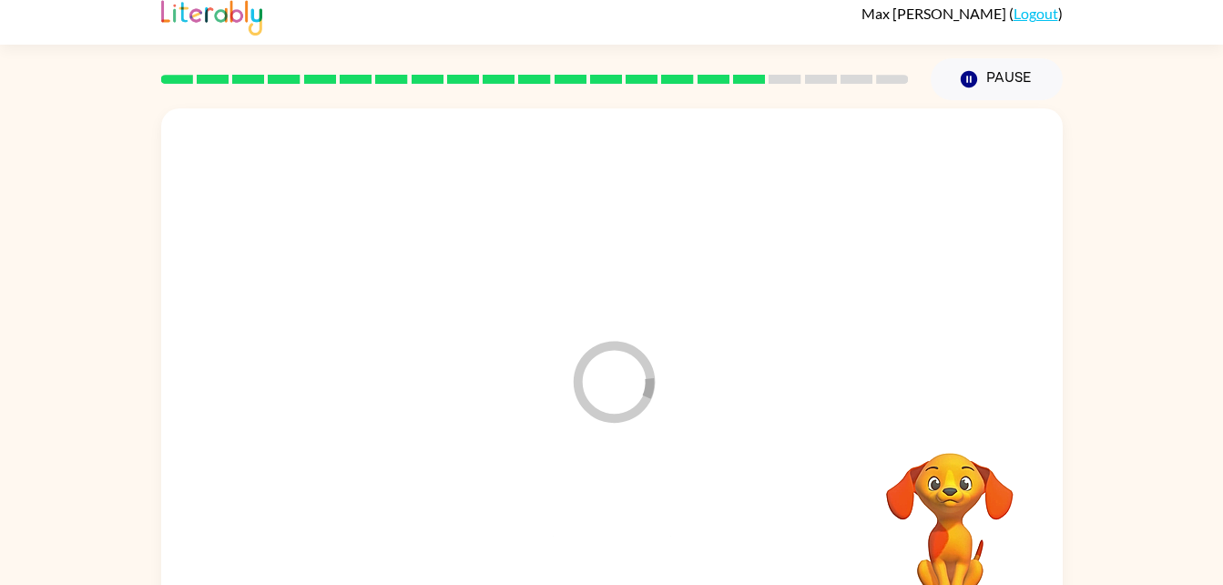
click at [622, 533] on div at bounding box center [611, 536] width 865 height 149
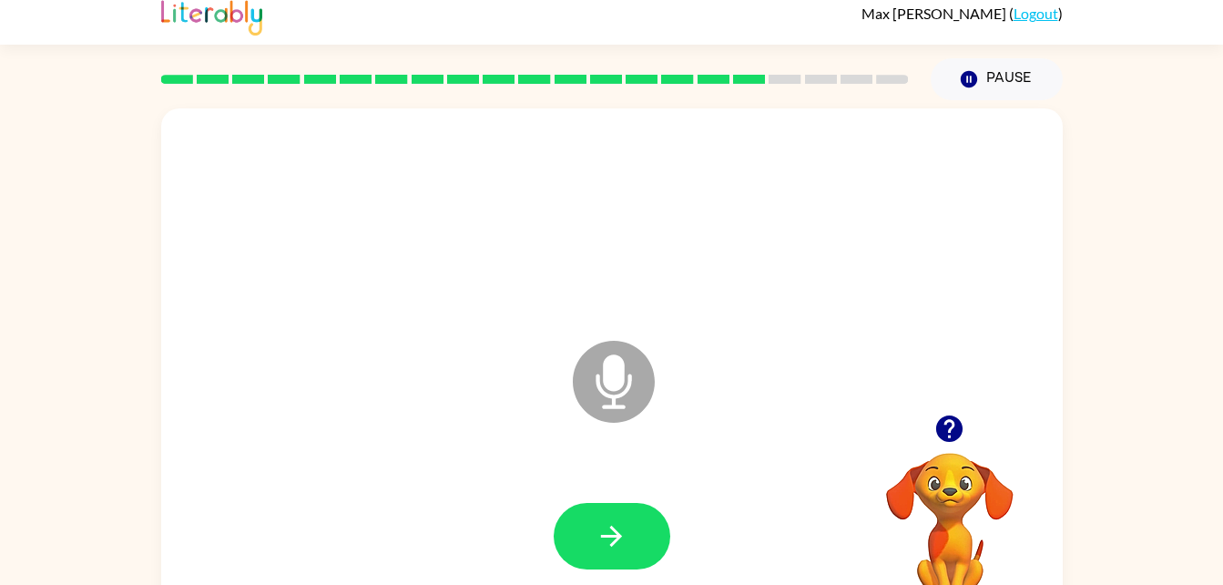
click at [957, 421] on icon "button" at bounding box center [949, 428] width 26 height 26
click at [652, 536] on button "button" at bounding box center [612, 536] width 117 height 66
click at [963, 430] on icon "button" at bounding box center [949, 429] width 32 height 32
click at [943, 421] on icon "button" at bounding box center [949, 428] width 26 height 26
click at [963, 416] on icon "button" at bounding box center [949, 429] width 32 height 32
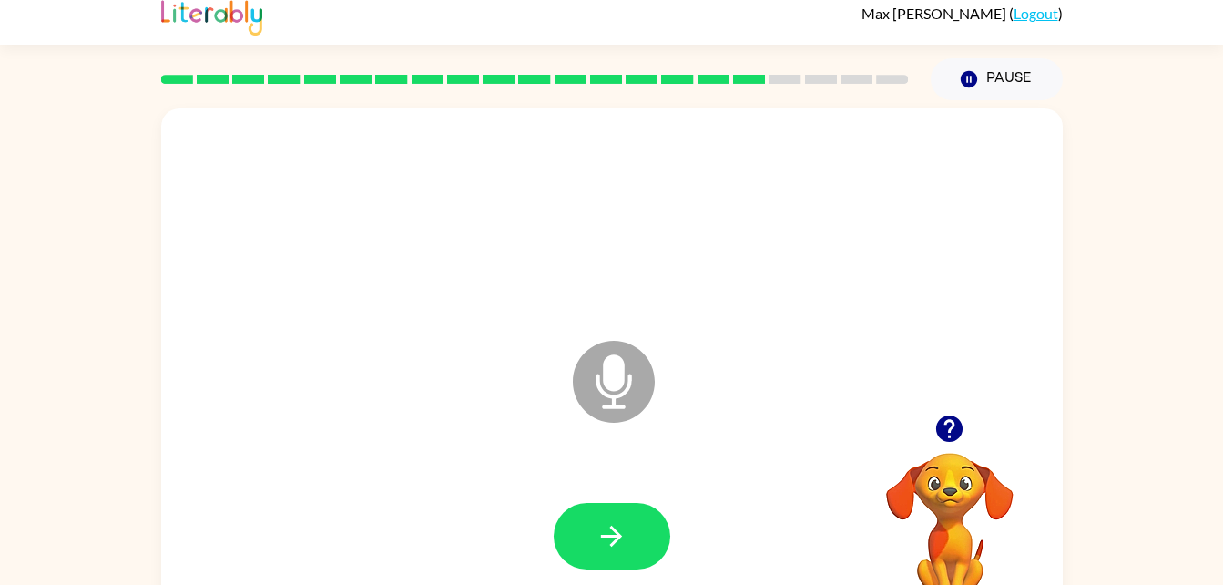
click at [935, 428] on icon "button" at bounding box center [949, 429] width 32 height 32
click at [950, 421] on icon "button" at bounding box center [949, 429] width 32 height 32
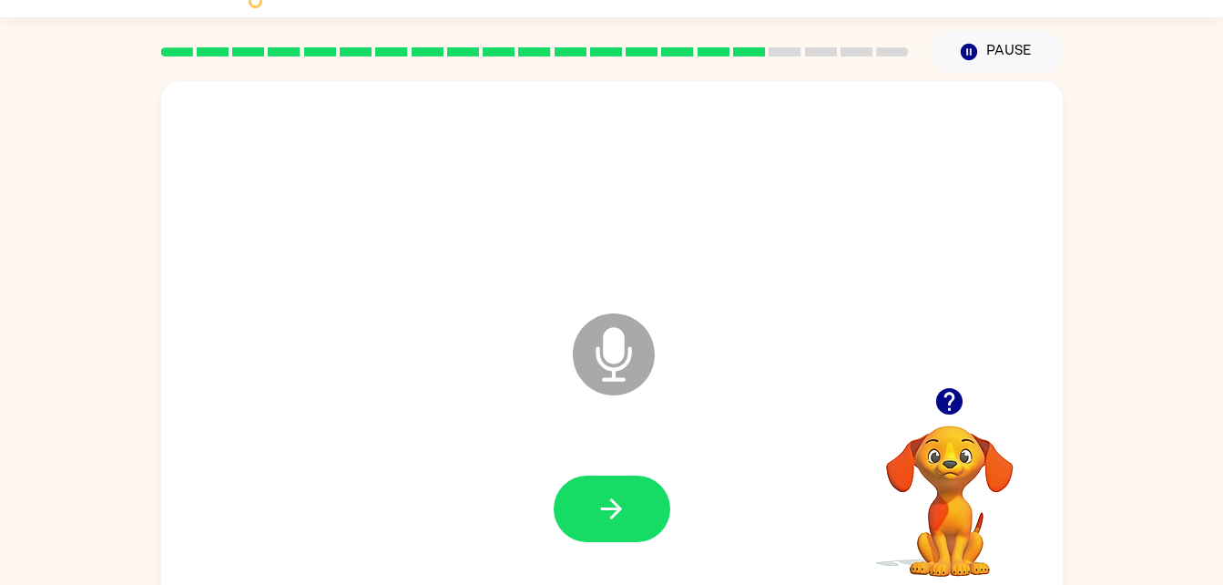
scroll to position [56, 0]
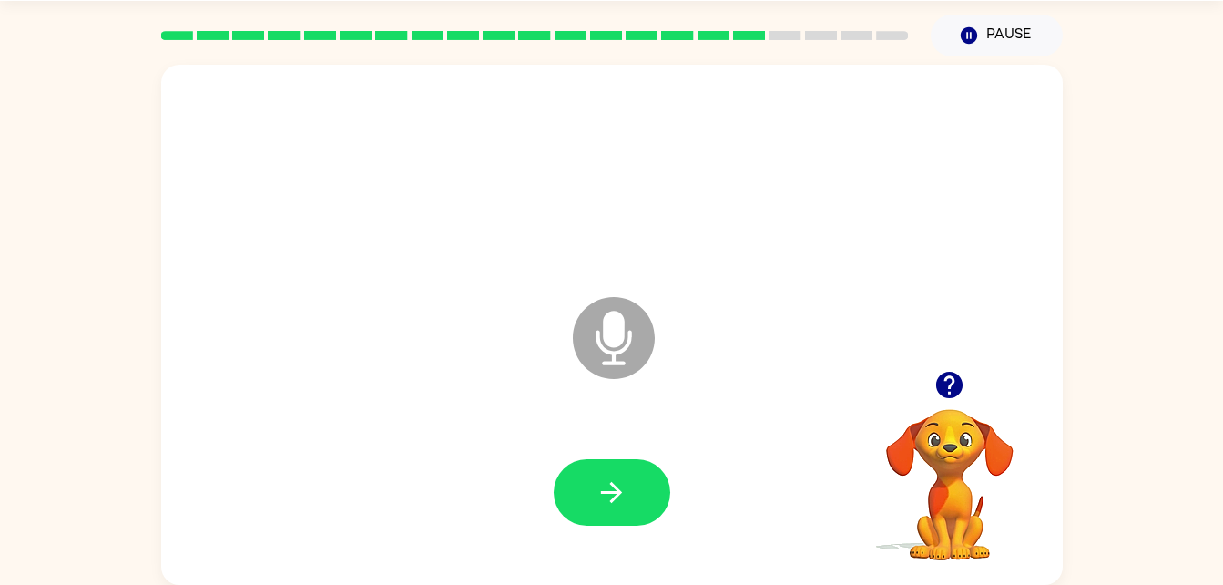
click at [740, 35] on rect at bounding box center [749, 35] width 32 height 9
click at [1003, 39] on button "Pause Pause" at bounding box center [997, 36] width 132 height 42
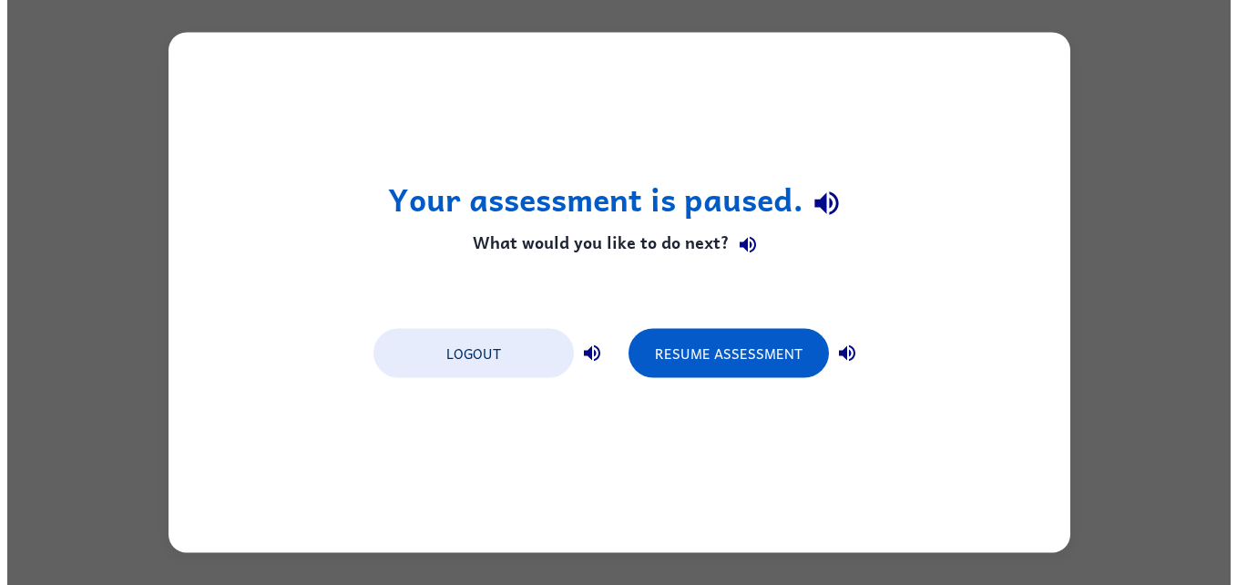
scroll to position [0, 0]
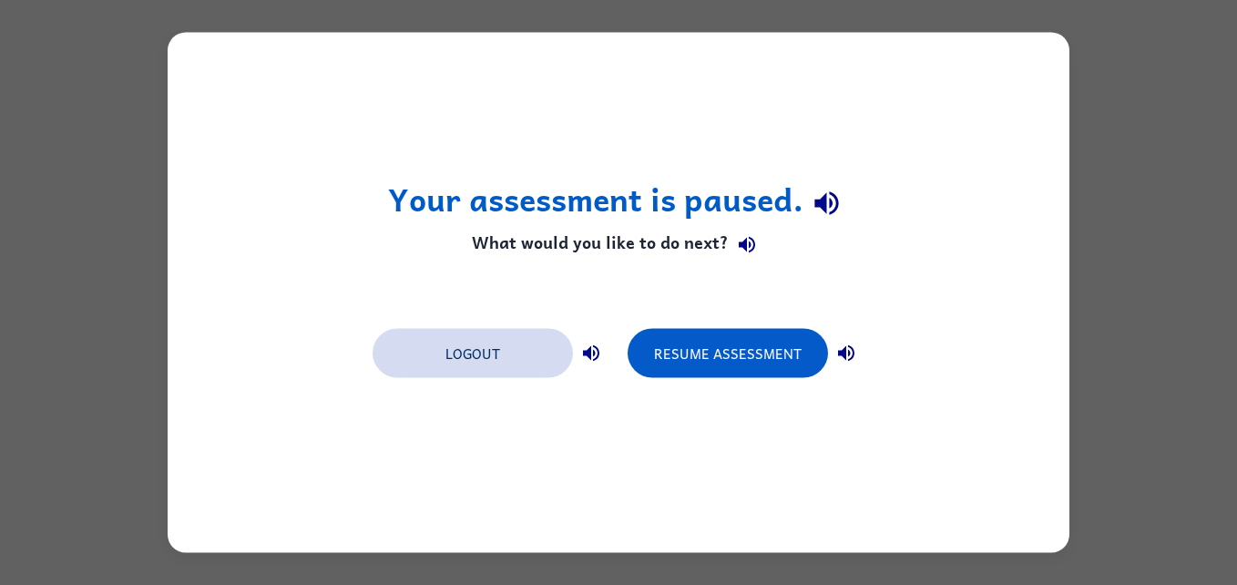
click at [502, 331] on button "Logout" at bounding box center [472, 353] width 200 height 49
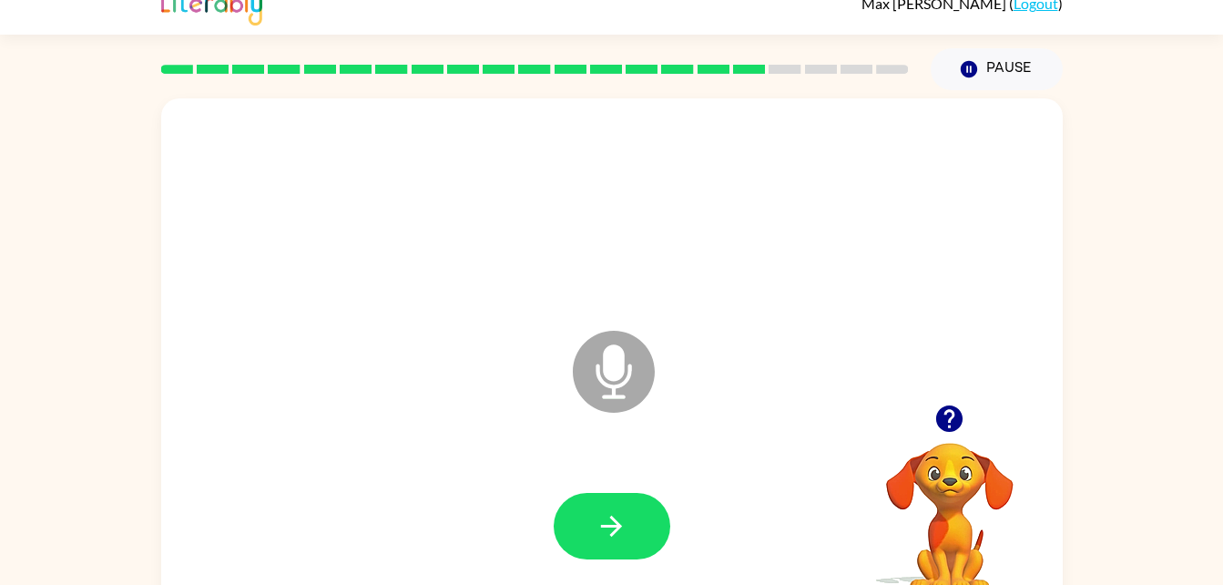
scroll to position [56, 0]
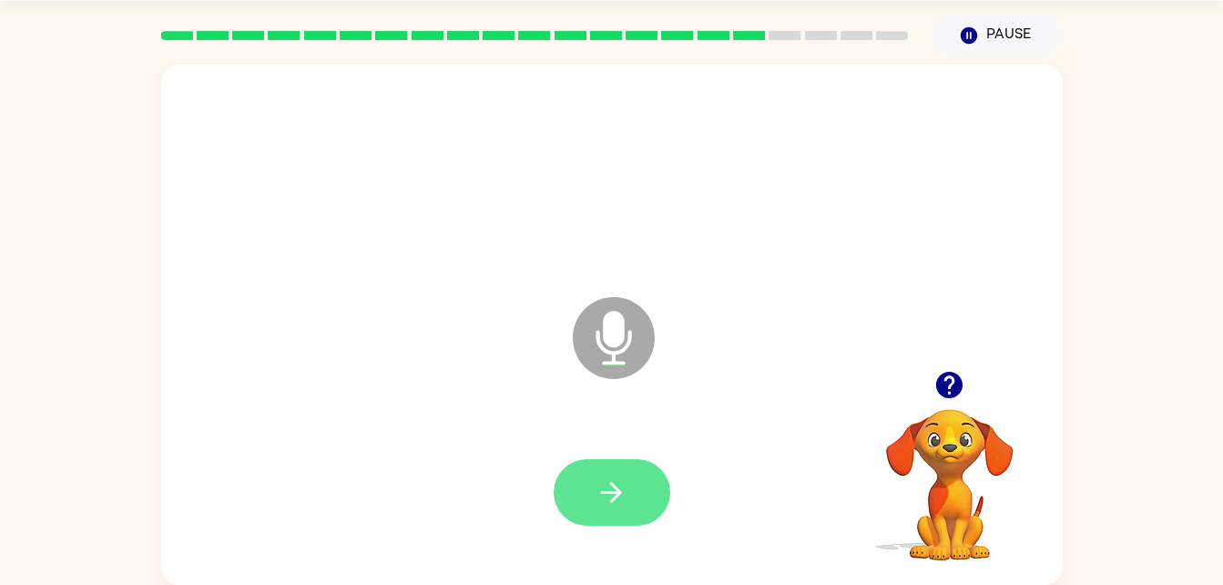
click at [615, 487] on icon "button" at bounding box center [611, 492] width 21 height 21
click at [631, 472] on button "button" at bounding box center [612, 492] width 117 height 66
click at [618, 490] on icon "button" at bounding box center [611, 492] width 21 height 21
click at [599, 504] on icon "button" at bounding box center [612, 492] width 32 height 32
click at [584, 488] on button "button" at bounding box center [612, 492] width 117 height 66
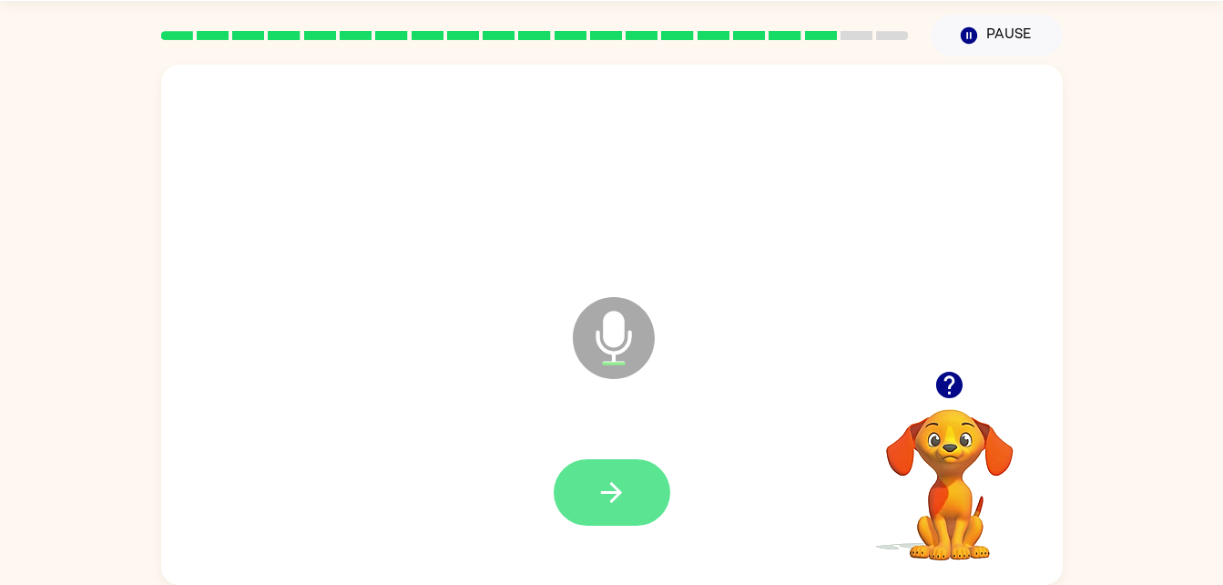
click at [612, 485] on icon "button" at bounding box center [611, 492] width 21 height 21
click at [630, 464] on button "button" at bounding box center [612, 492] width 117 height 66
click at [635, 500] on button "button" at bounding box center [612, 492] width 117 height 66
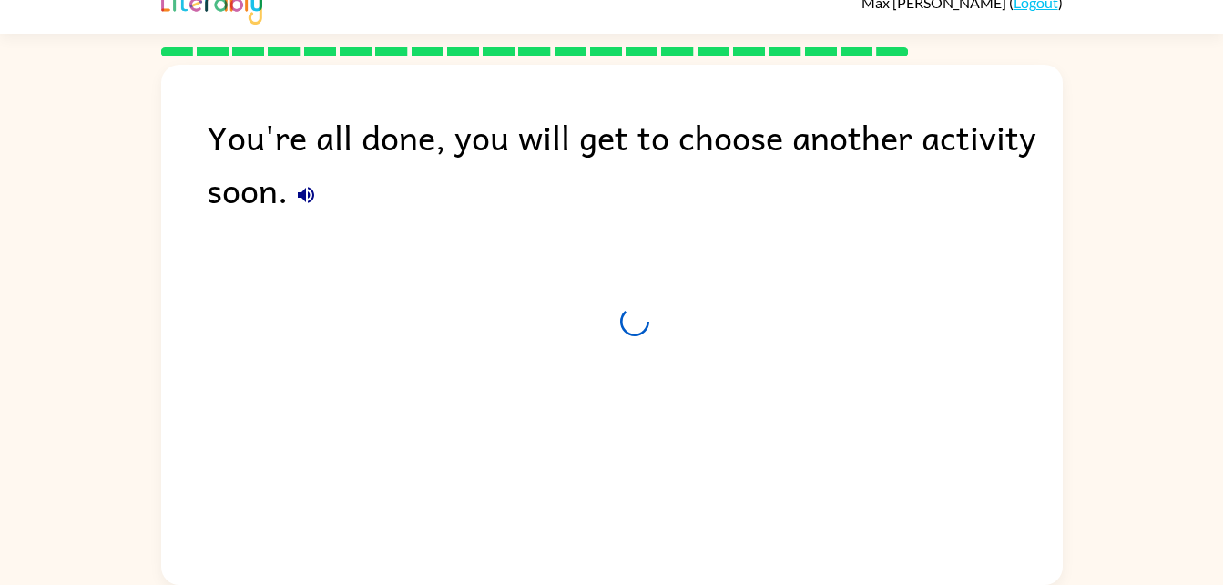
scroll to position [23, 0]
